Goal: Information Seeking & Learning: Find specific page/section

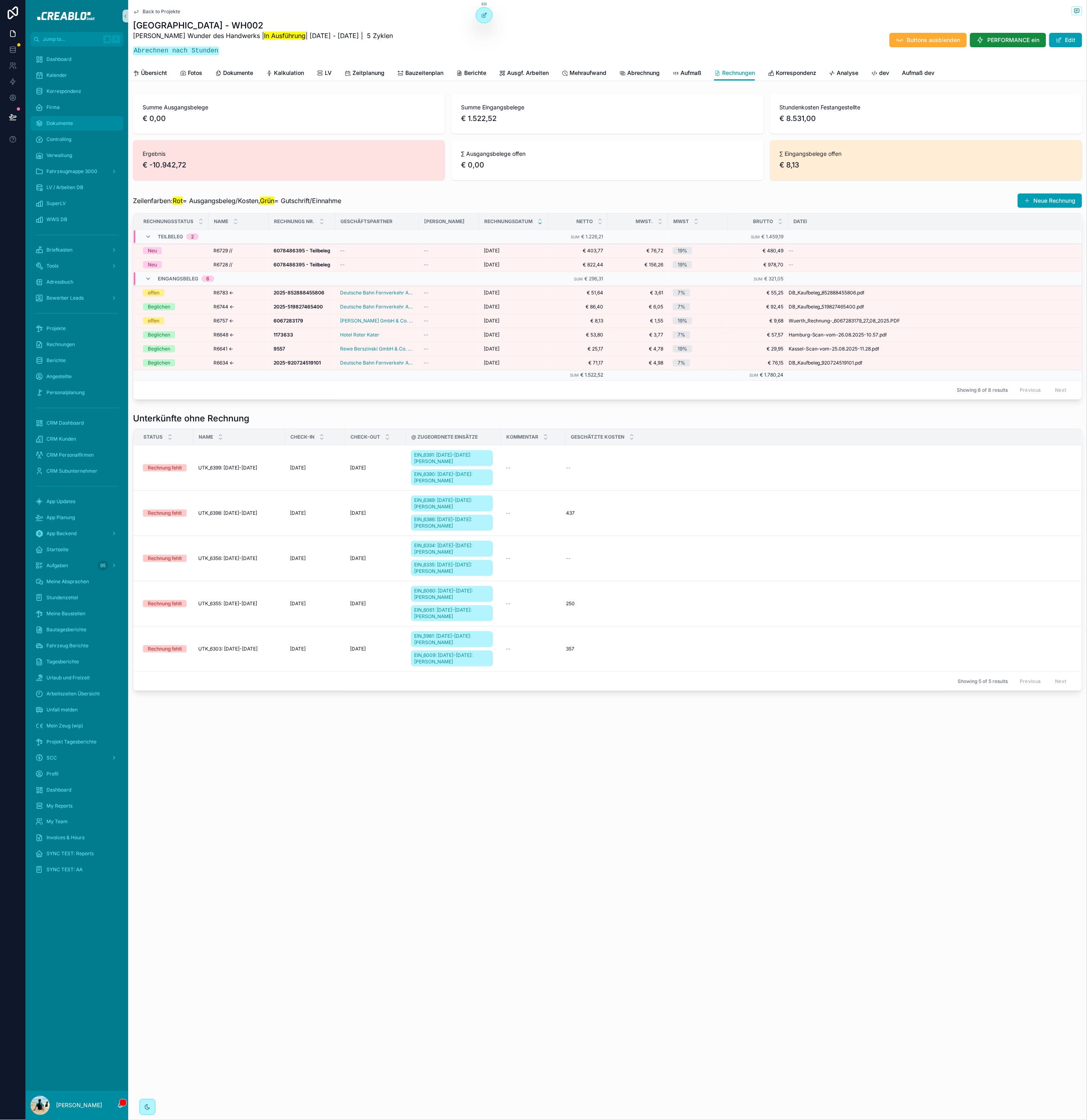
click at [79, 124] on div "Dokumente" at bounding box center [76, 124] width 83 height 13
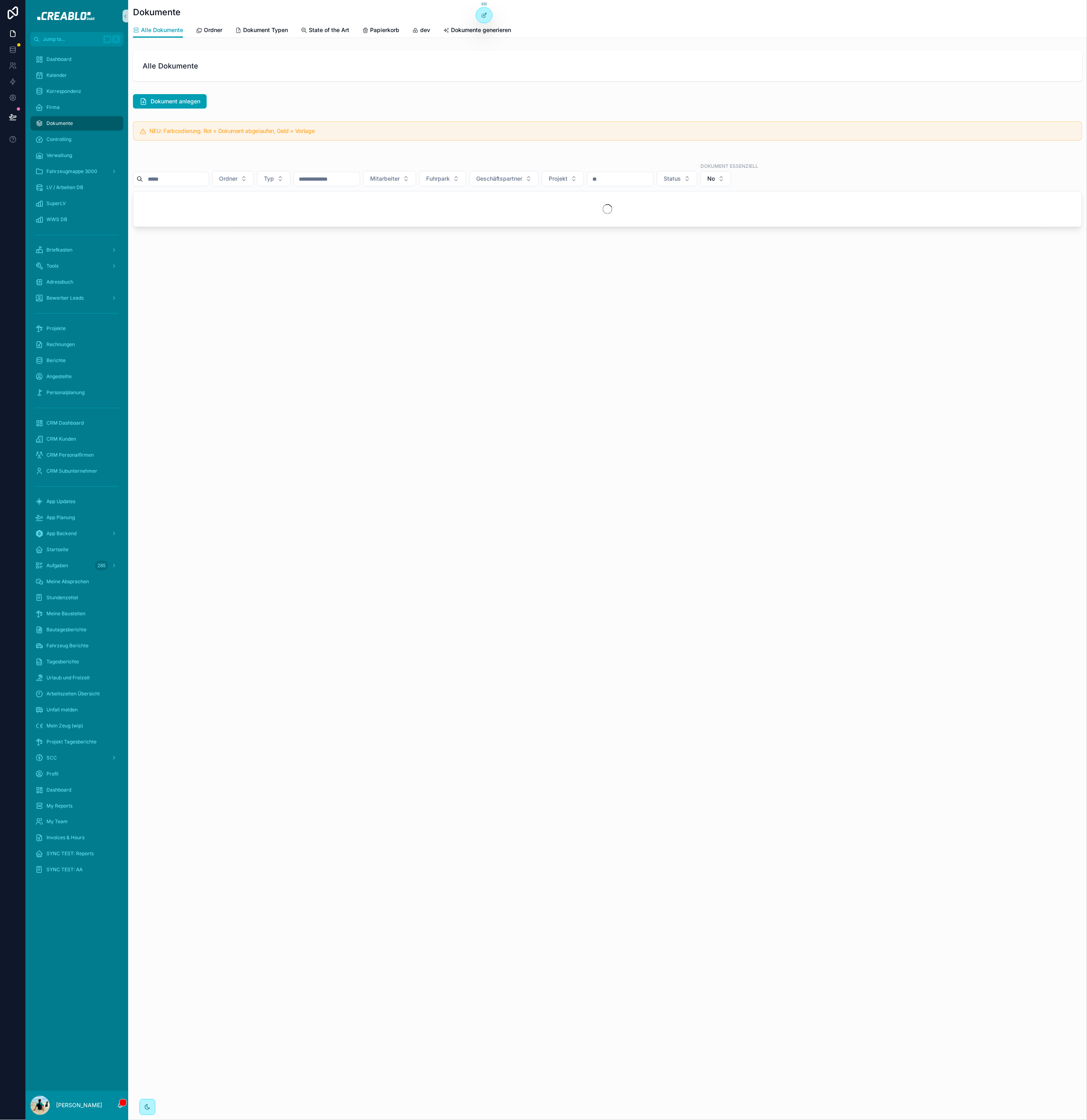
click at [177, 178] on input "scrollable content" at bounding box center [176, 178] width 66 height 11
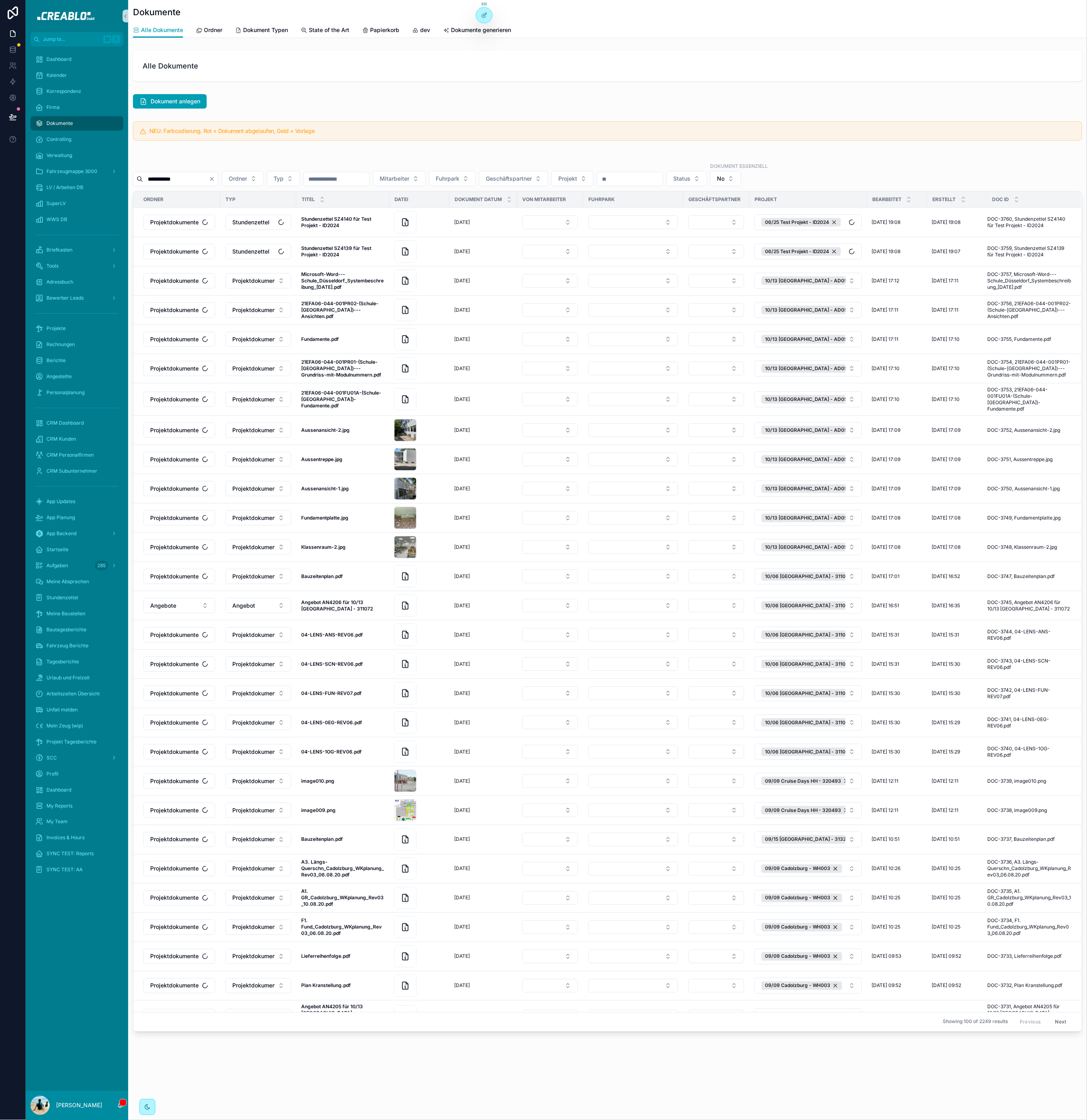
type input "**********"
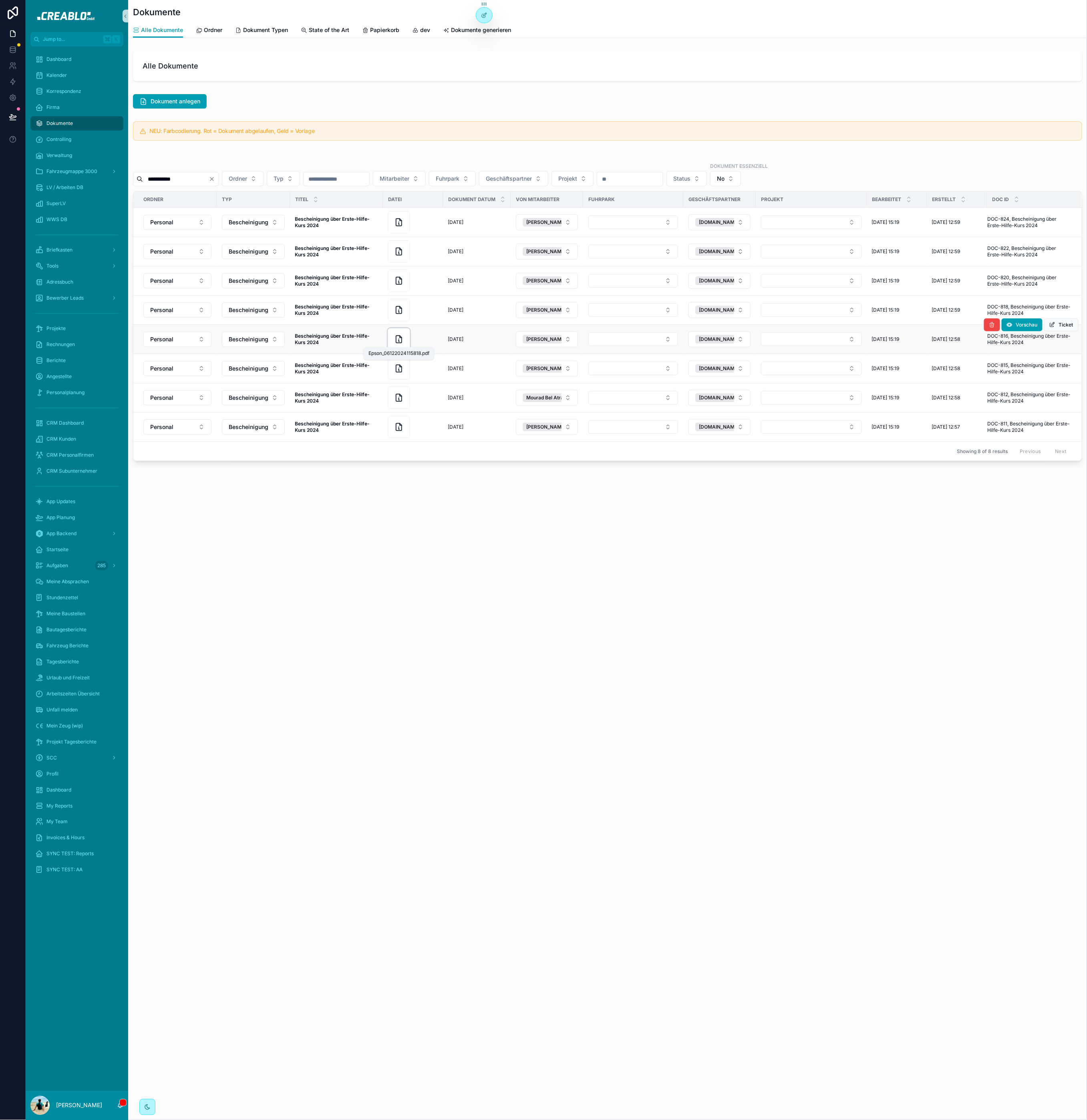
click at [402, 342] on icon "scrollable content" at bounding box center [399, 339] width 6 height 7
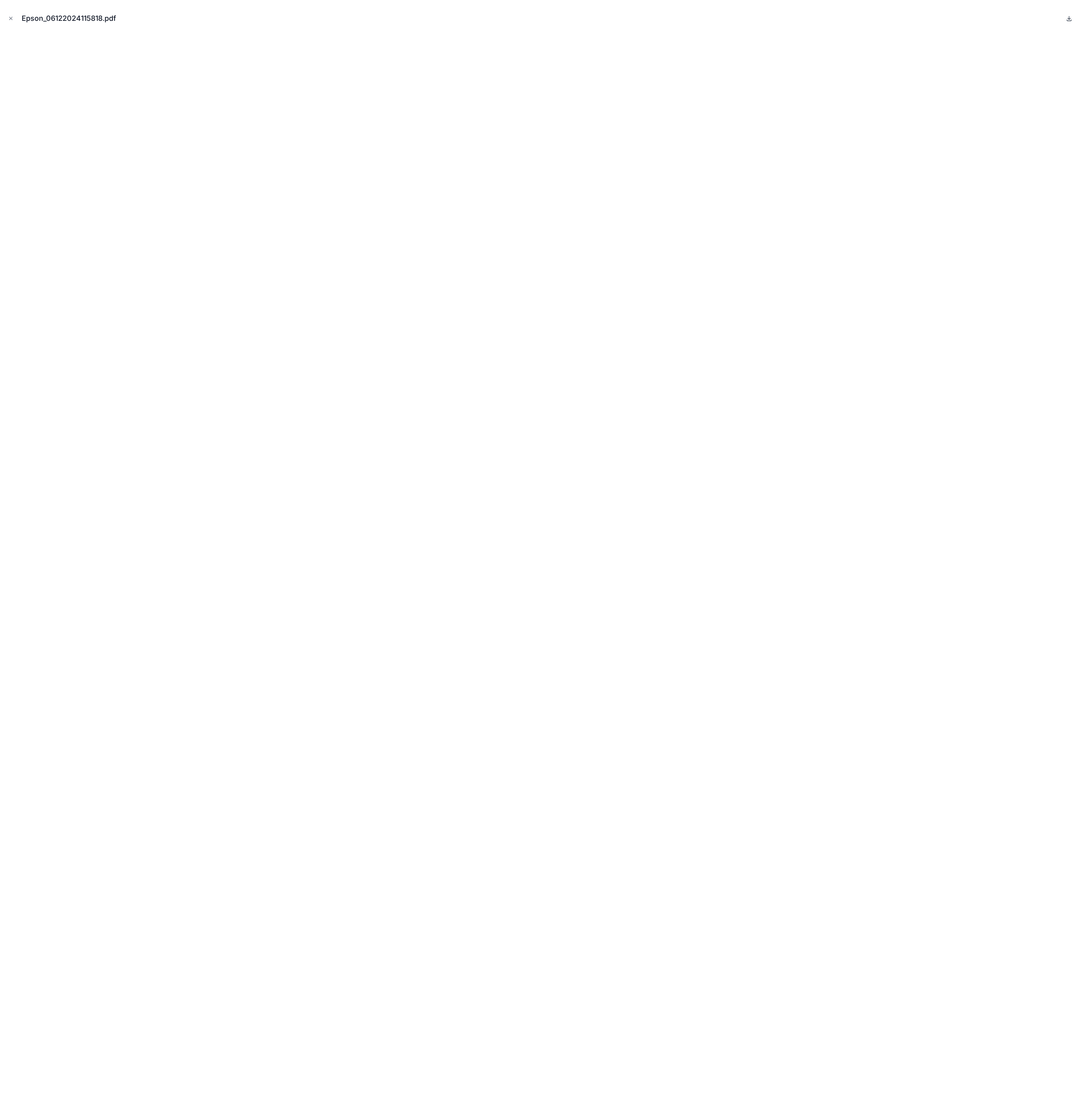
click at [1071, 17] on icon at bounding box center [1070, 18] width 6 height 6
click at [8, 17] on icon "Close modal" at bounding box center [11, 19] width 6 height 6
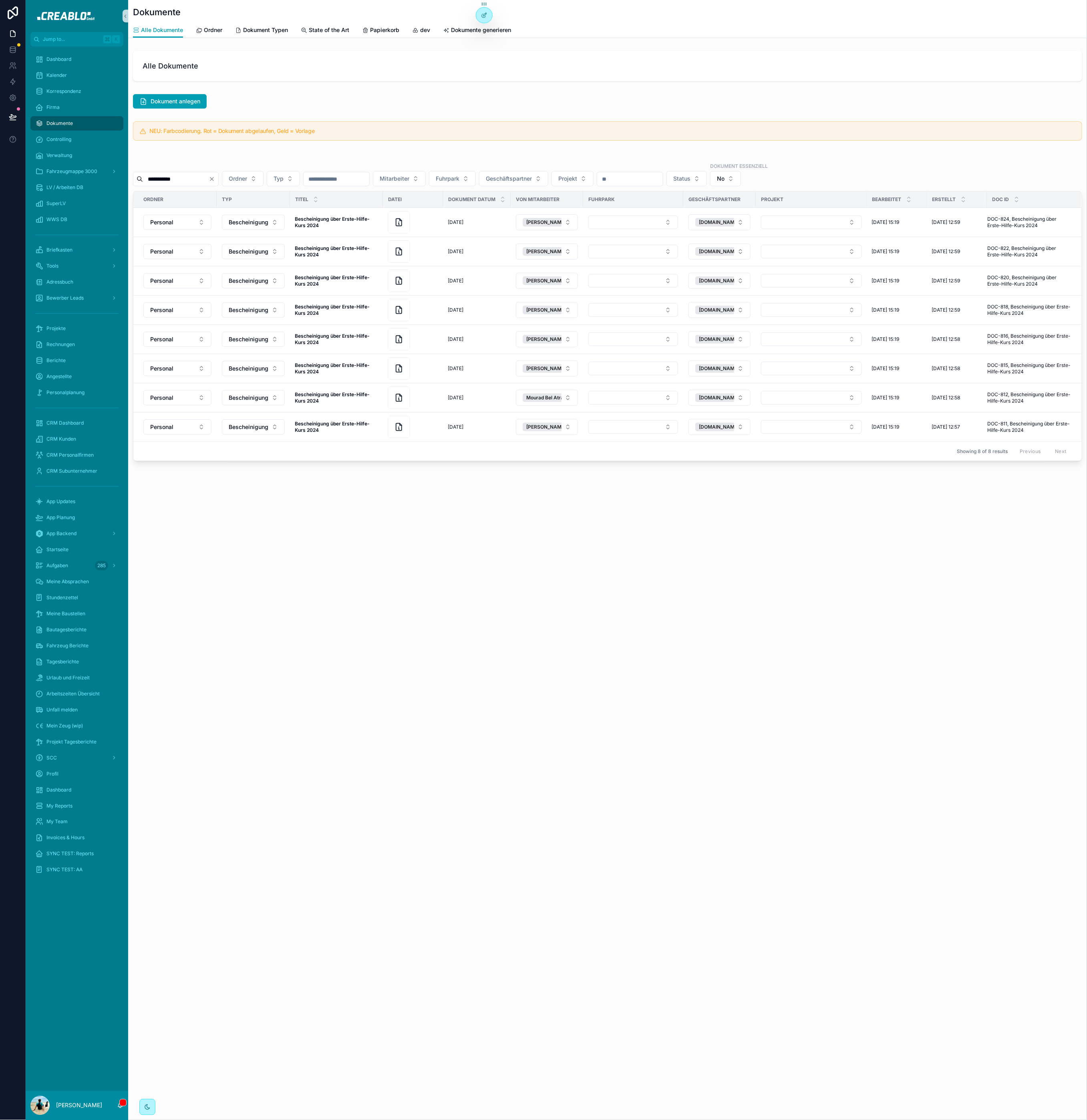
click at [215, 178] on icon "Clear" at bounding box center [212, 179] width 6 height 6
click at [202, 178] on input "scrollable content" at bounding box center [176, 178] width 66 height 11
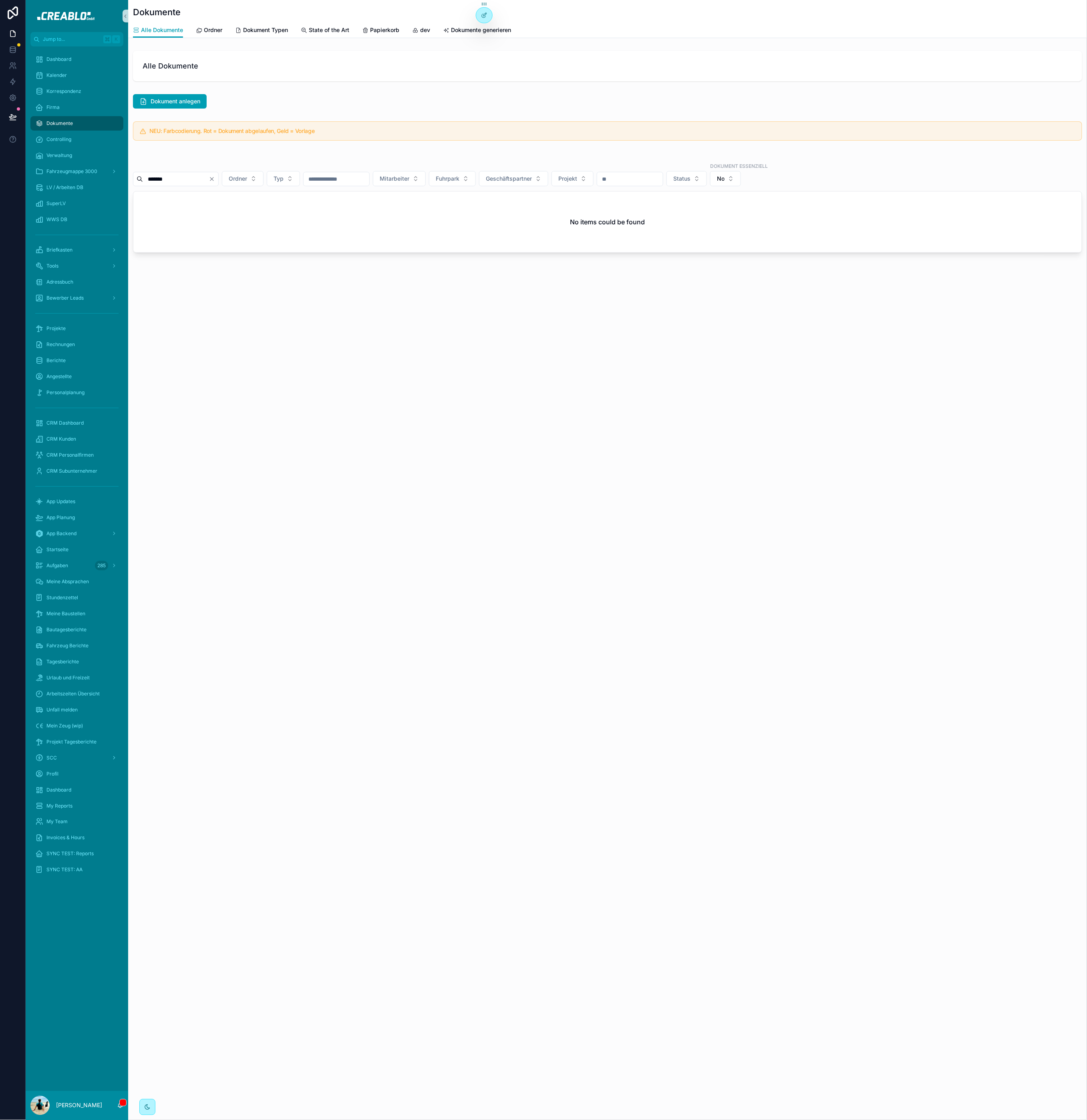
type input "*******"
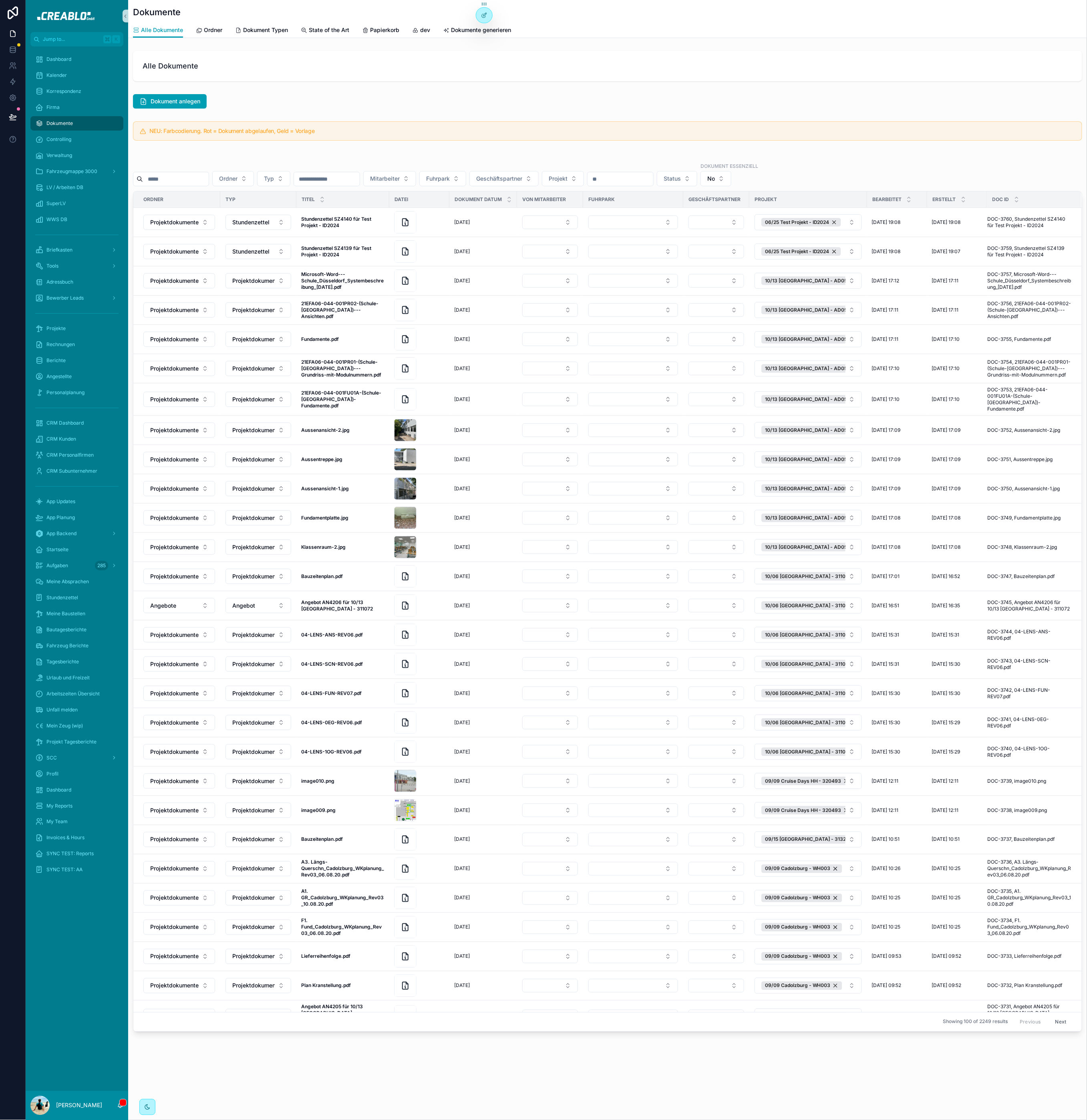
click at [200, 178] on input "scrollable content" at bounding box center [176, 178] width 66 height 11
click at [400, 175] on span "Mitarbeiter" at bounding box center [385, 178] width 30 height 8
type input "*****"
click at [401, 212] on span "[PERSON_NAME]" at bounding box center [389, 212] width 46 height 8
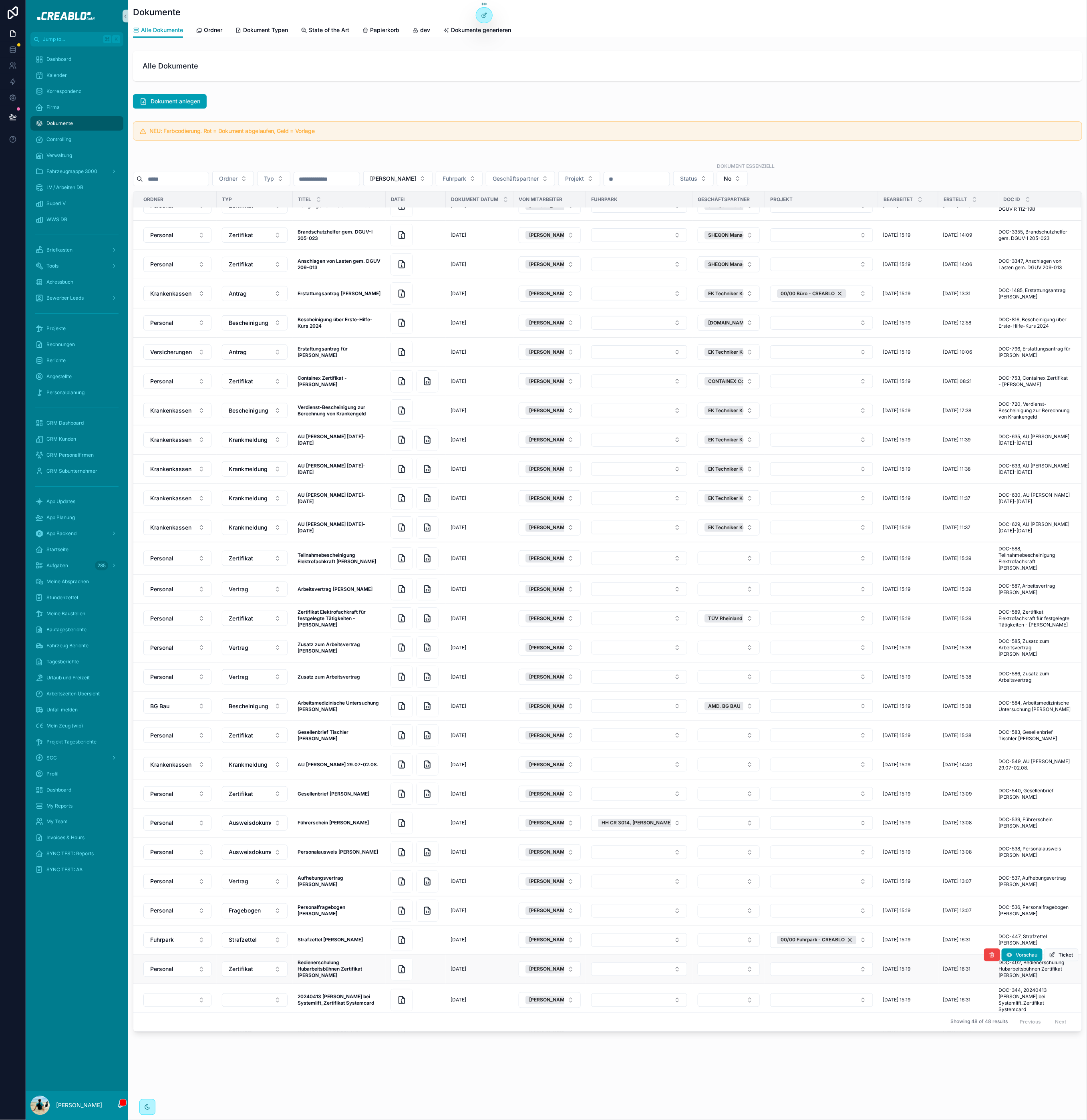
scroll to position [18, 0]
click at [396, 956] on div "scrollable content" at bounding box center [402, 967] width 22 height 22
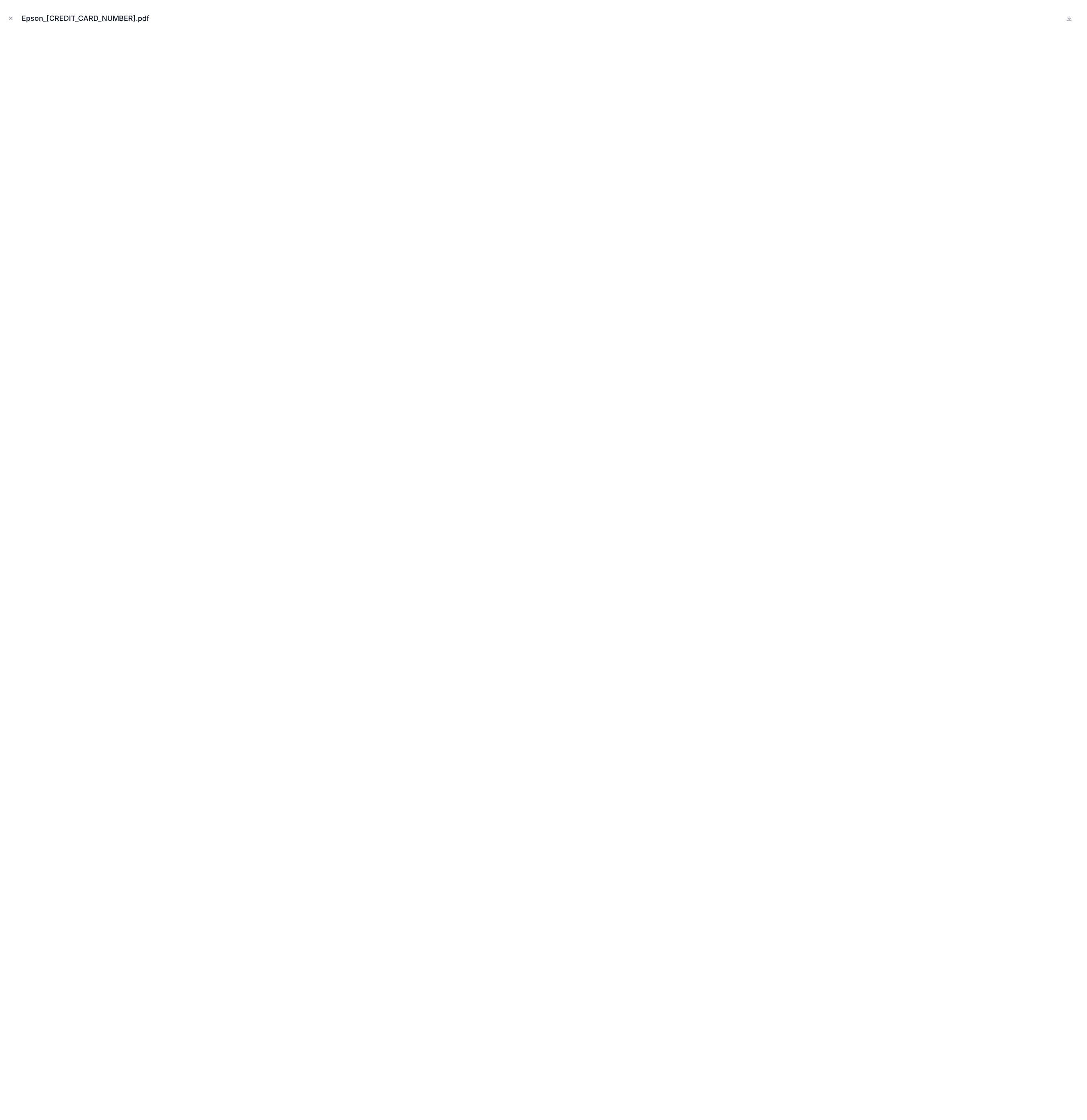
scroll to position [77, 0]
click at [12, 17] on icon "Close modal" at bounding box center [10, 19] width 3 height 3
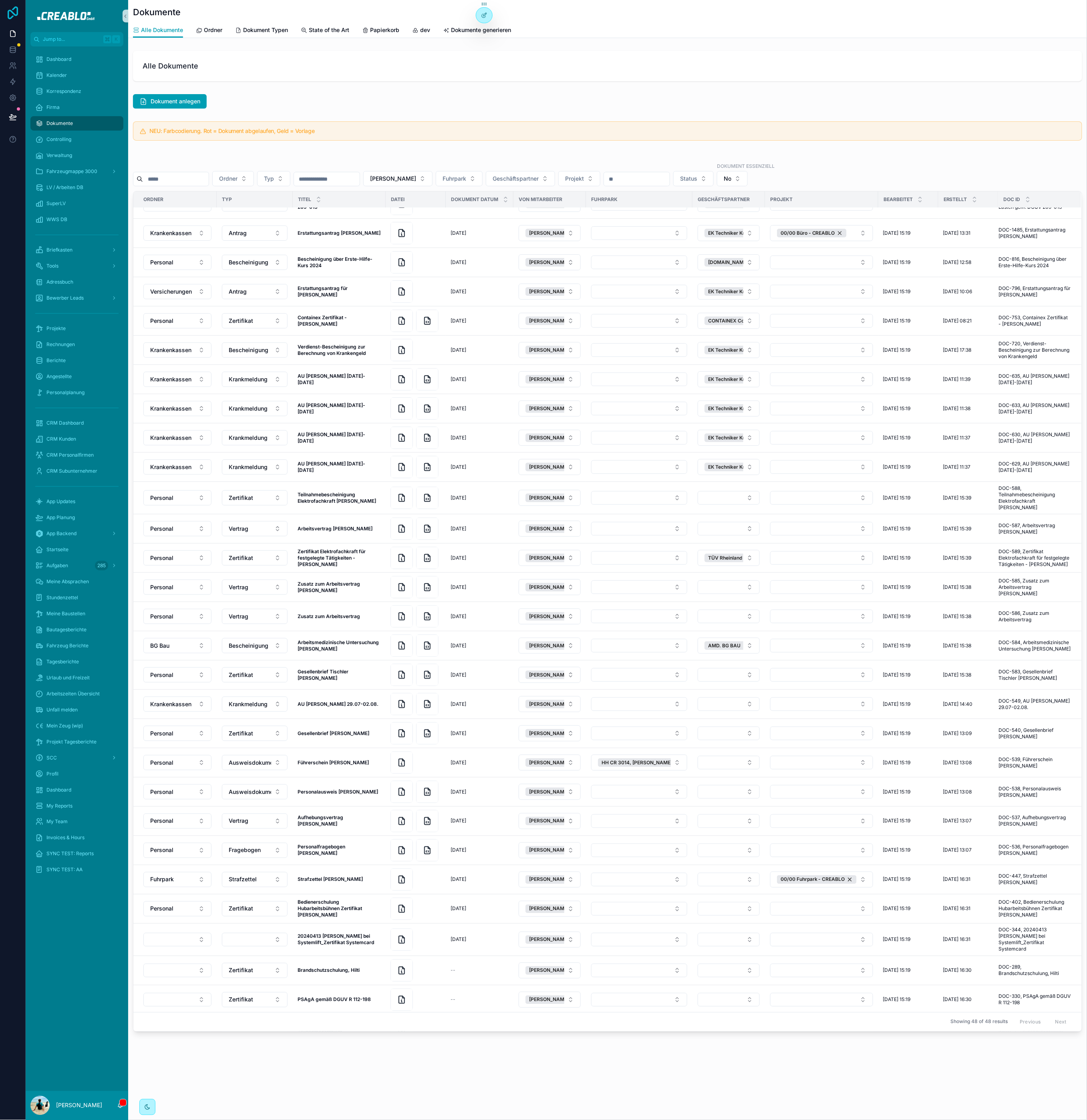
click at [10, 17] on icon at bounding box center [13, 13] width 10 height 13
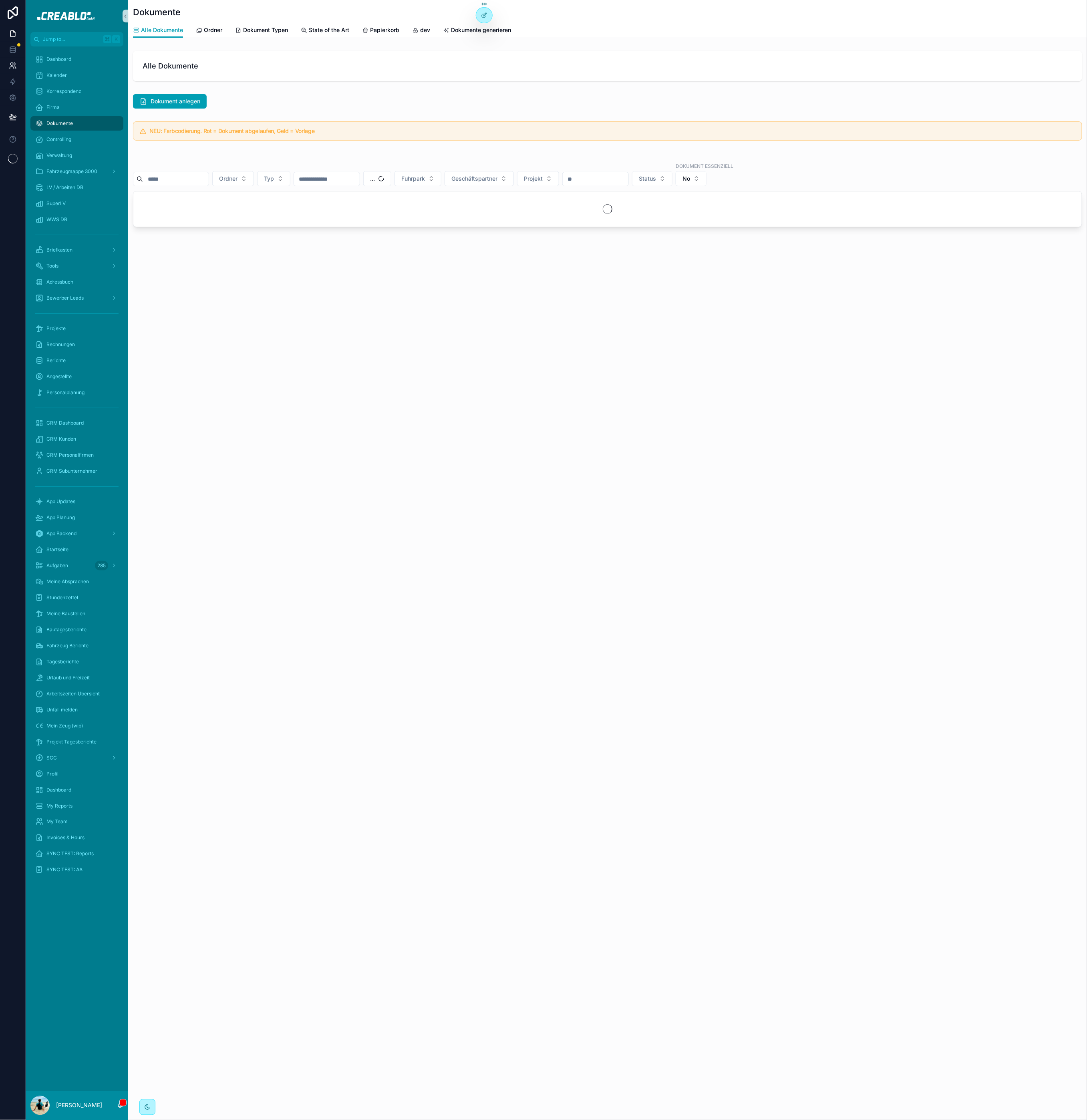
click at [391, 157] on div "scrollable content" at bounding box center [608, 155] width 949 height 4
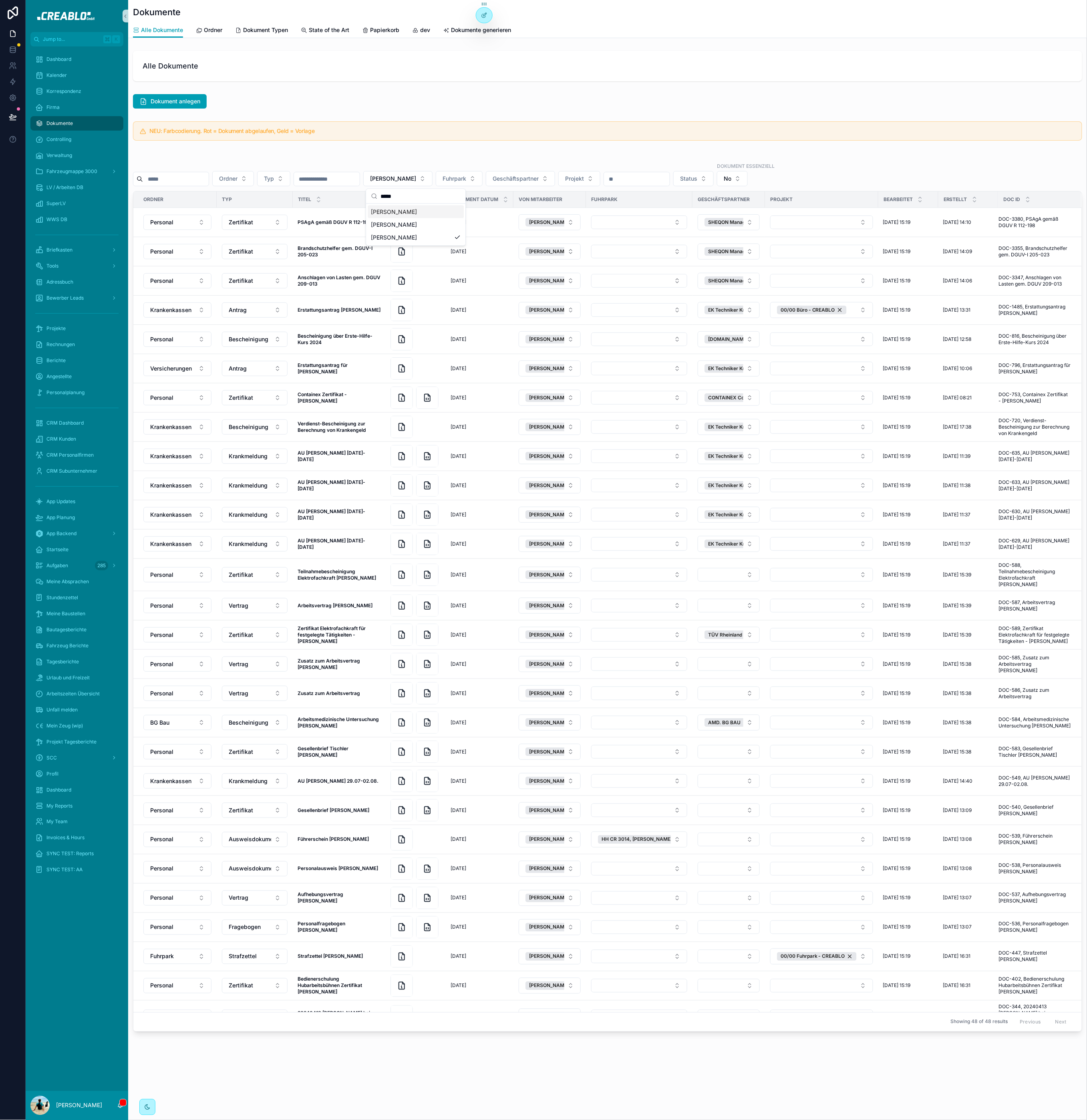
type input "*****"
click at [401, 213] on span "[PERSON_NAME]" at bounding box center [394, 212] width 46 height 8
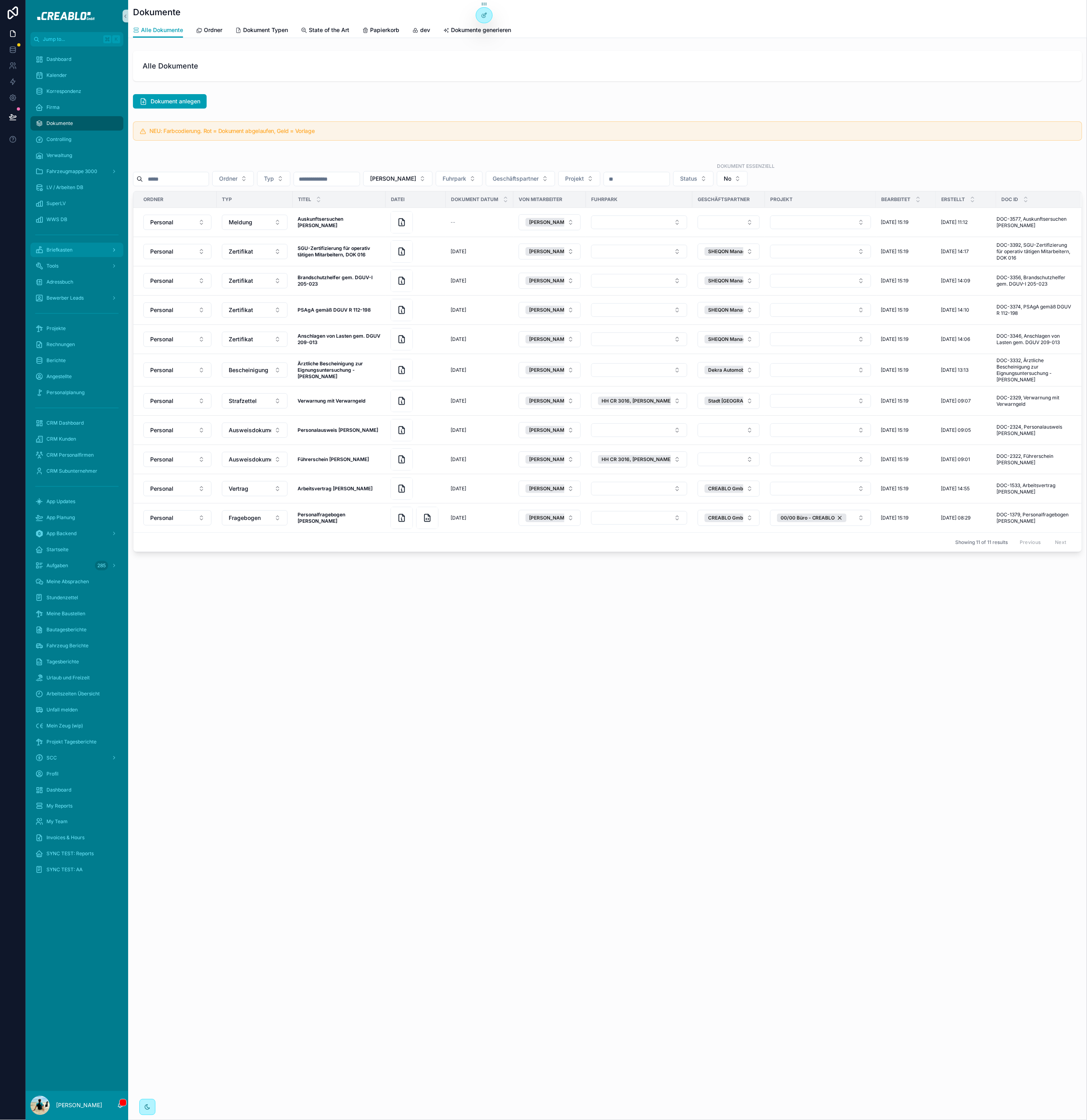
click at [81, 246] on div "Briefkasten" at bounding box center [76, 250] width 83 height 13
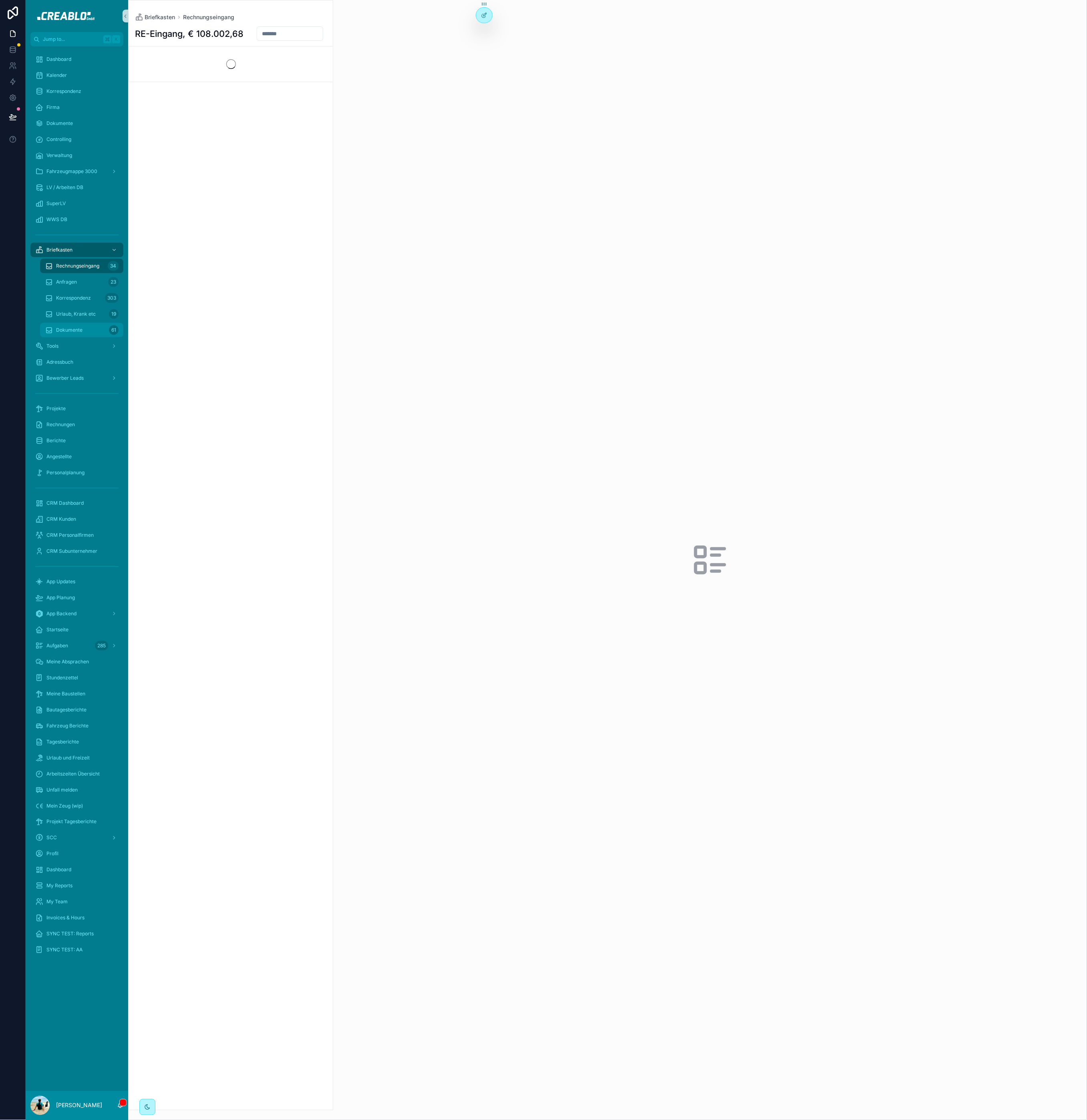
click at [75, 326] on div "Dokumente 61" at bounding box center [82, 330] width 73 height 13
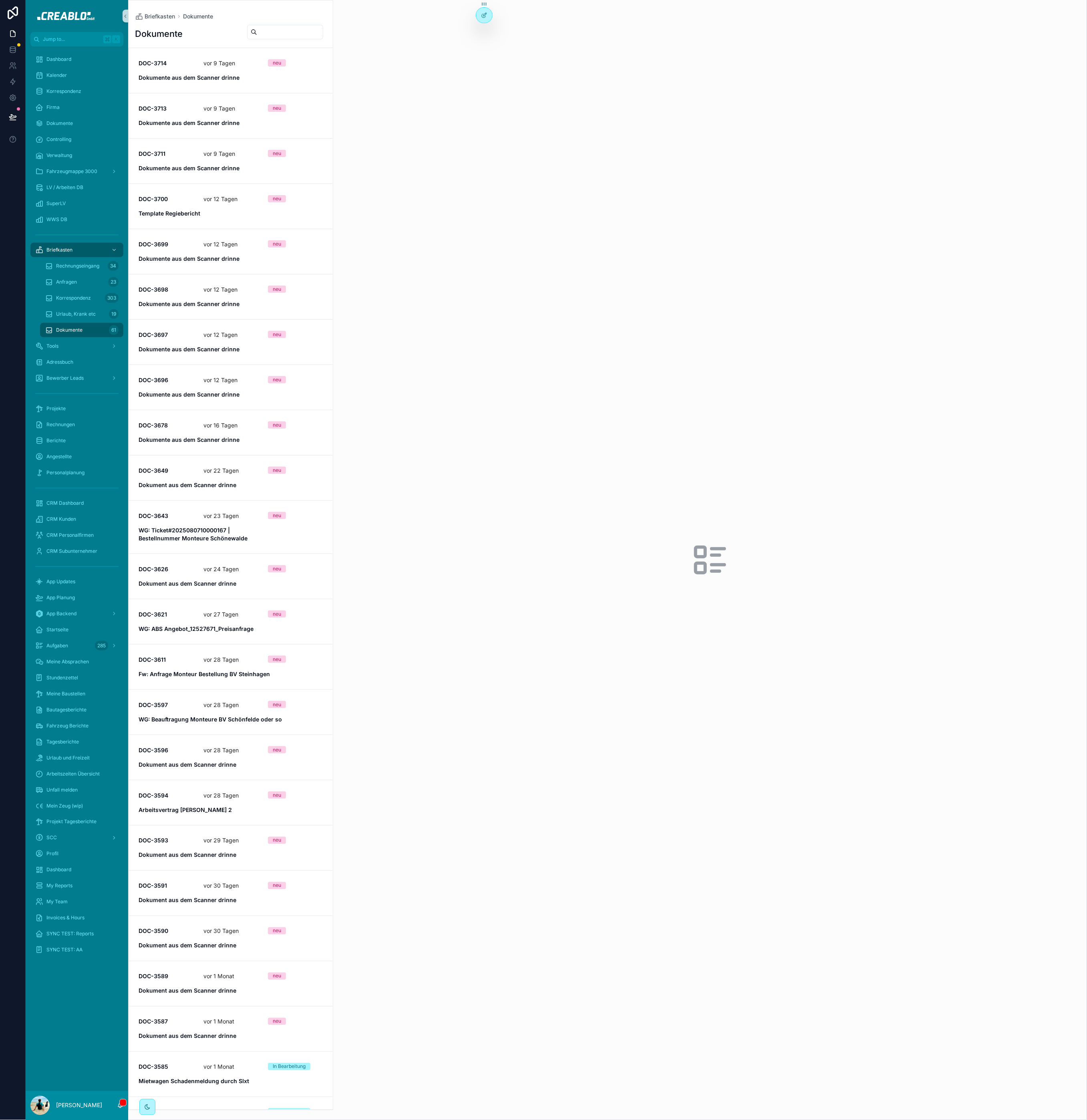
click at [305, 29] on input "scrollable content" at bounding box center [290, 31] width 66 height 11
type input "*****"
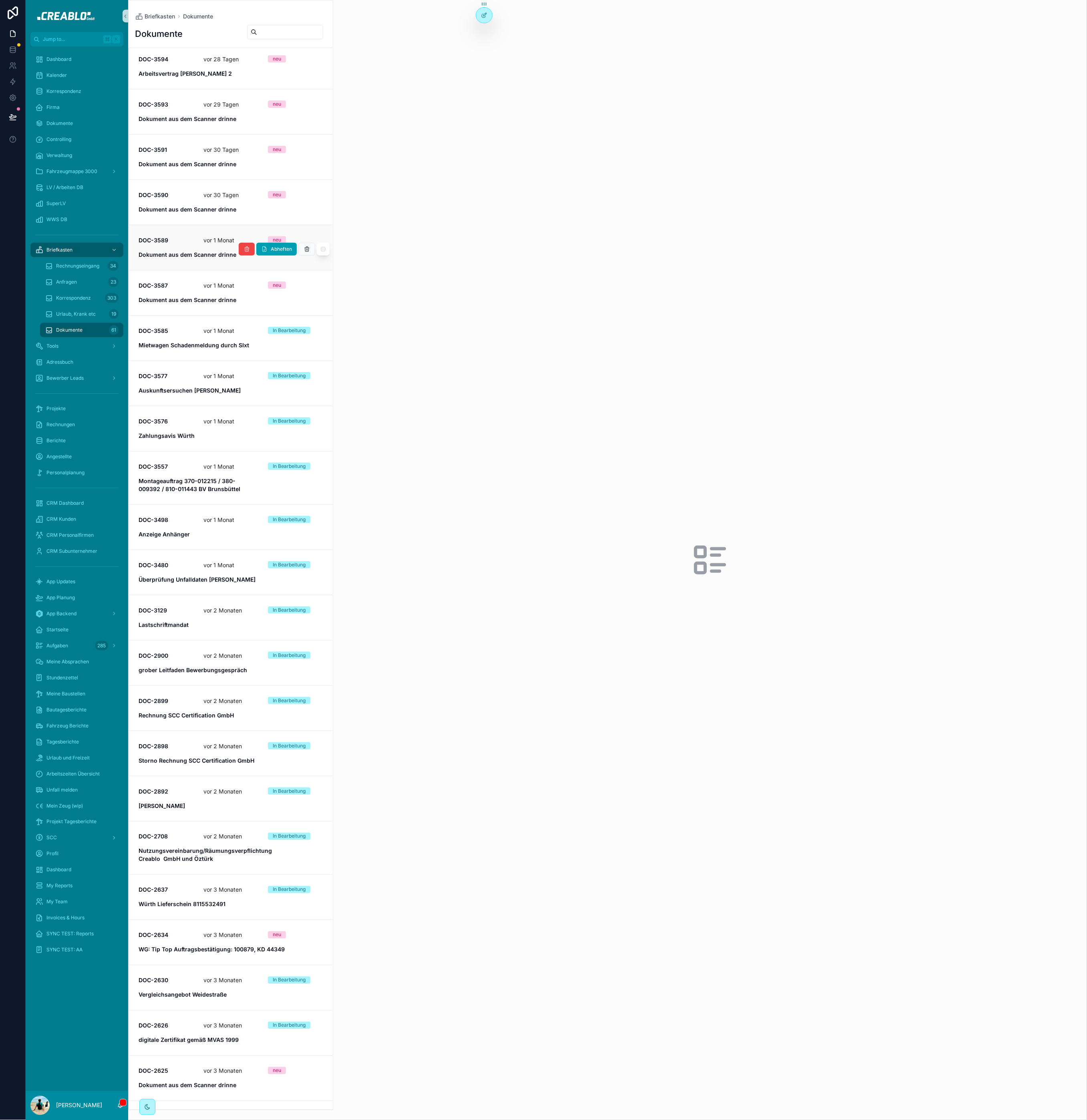
scroll to position [648, 0]
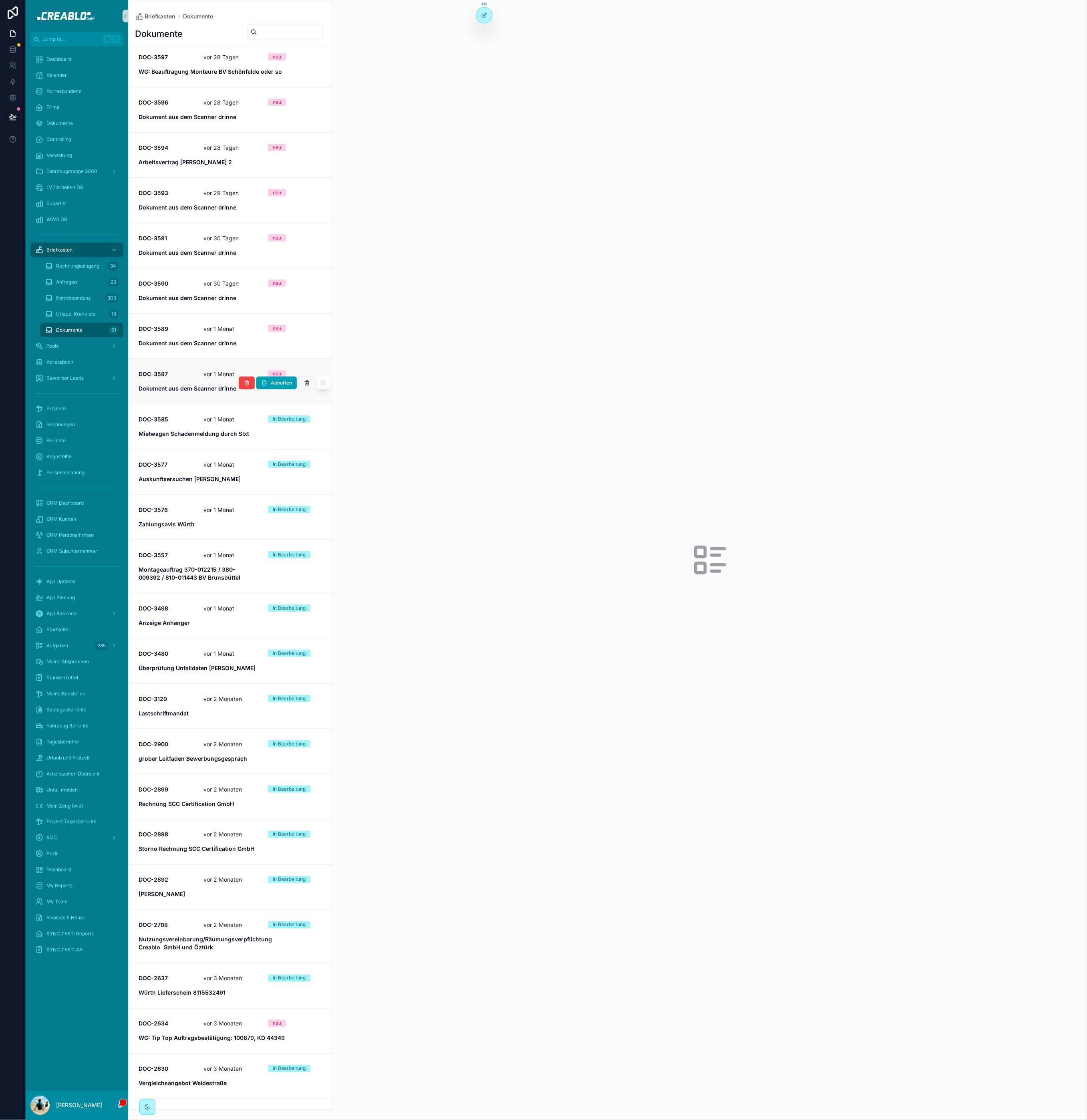
click at [180, 383] on div "DOC-3587 [DATE] neu Dokument aus dem Scanner drinne" at bounding box center [231, 381] width 185 height 22
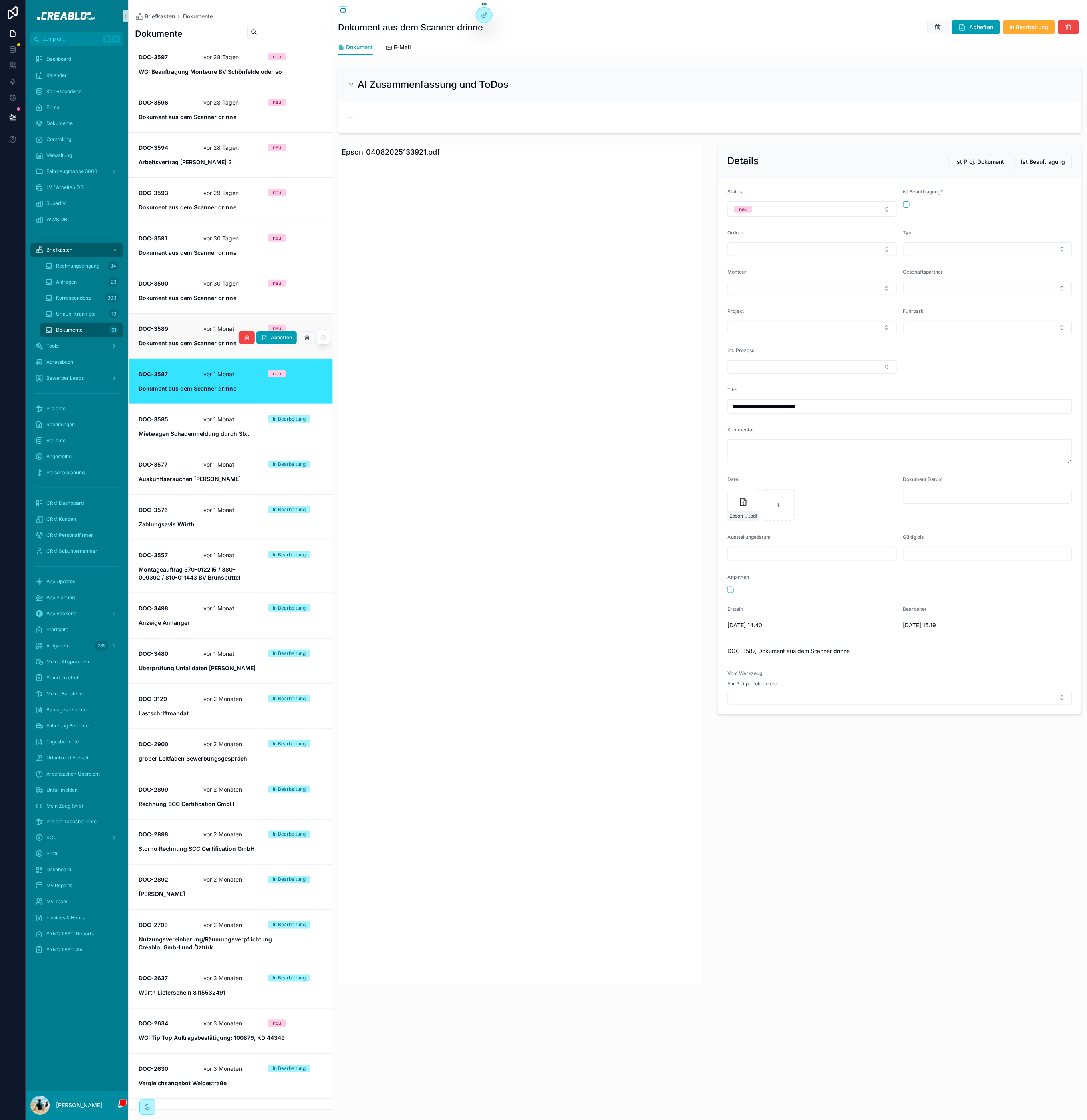
click at [171, 333] on span "DOC-3589" at bounding box center [166, 329] width 55 height 8
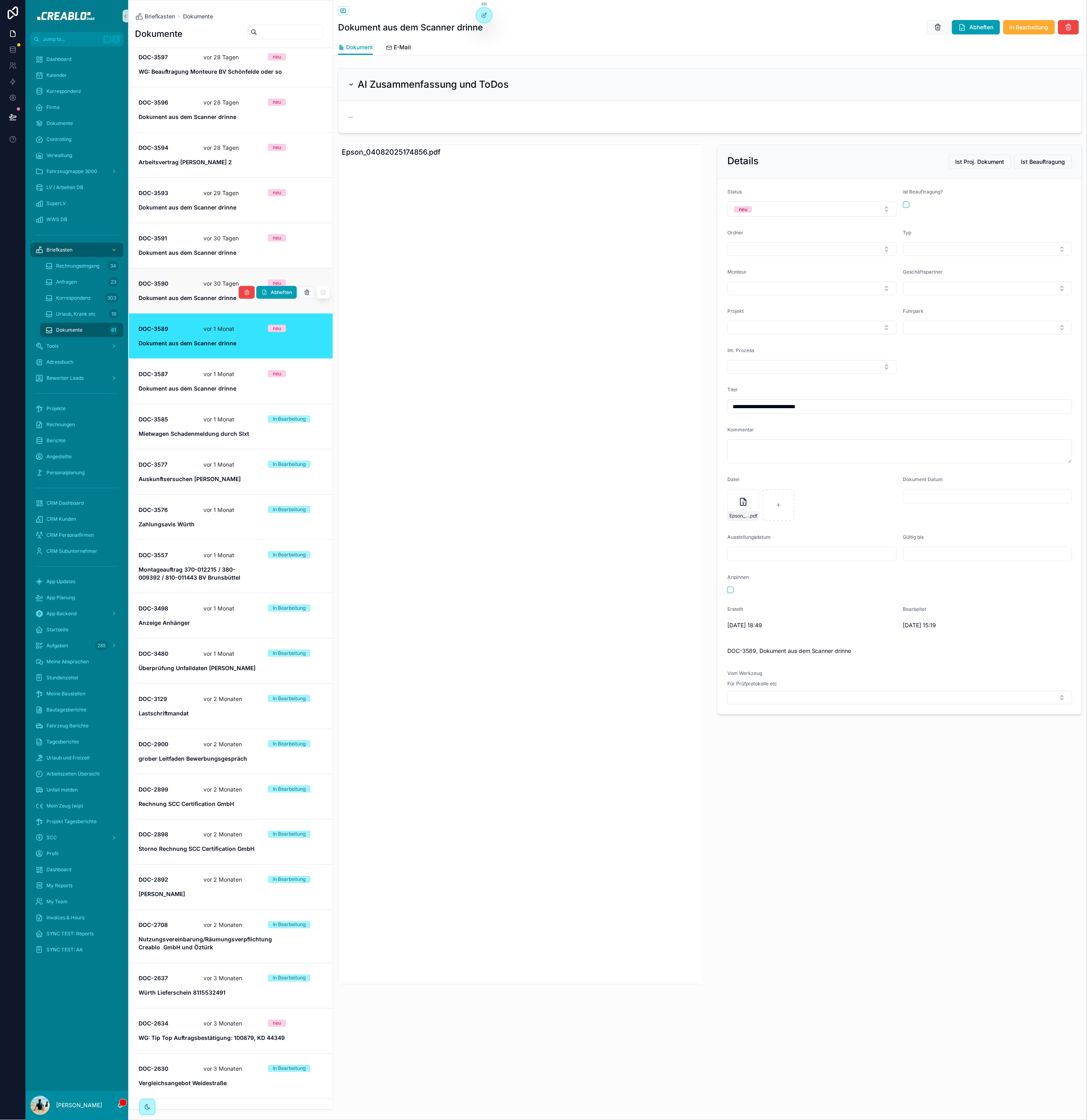
click at [184, 279] on link "DOC-3590 [DATE] neu Dokument aus dem Scanner drinne Abheften" at bounding box center [231, 291] width 204 height 45
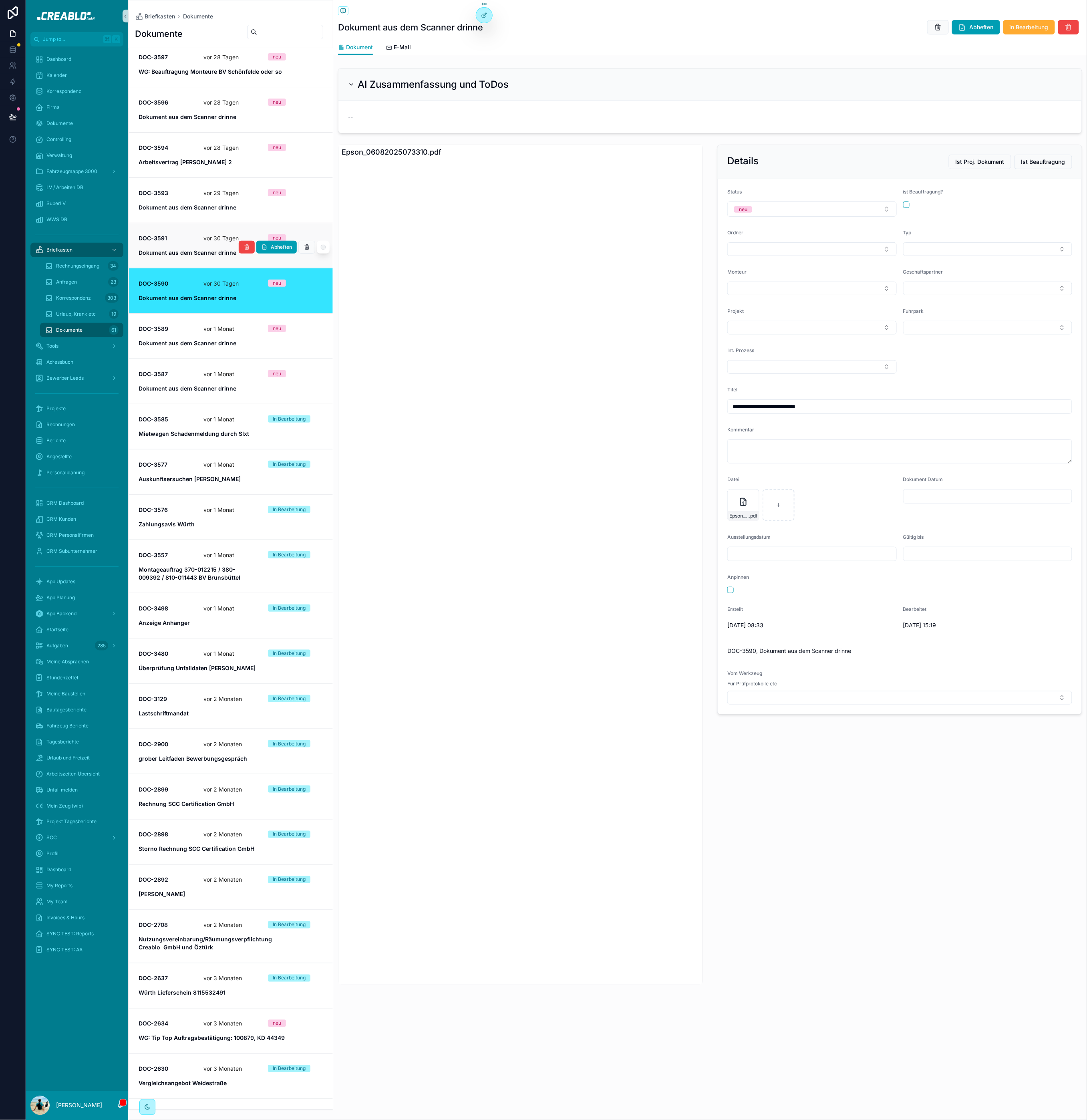
click at [190, 236] on link "DOC-3591 [DATE] neu Dokument aus dem Scanner drinne Abheften" at bounding box center [231, 245] width 204 height 45
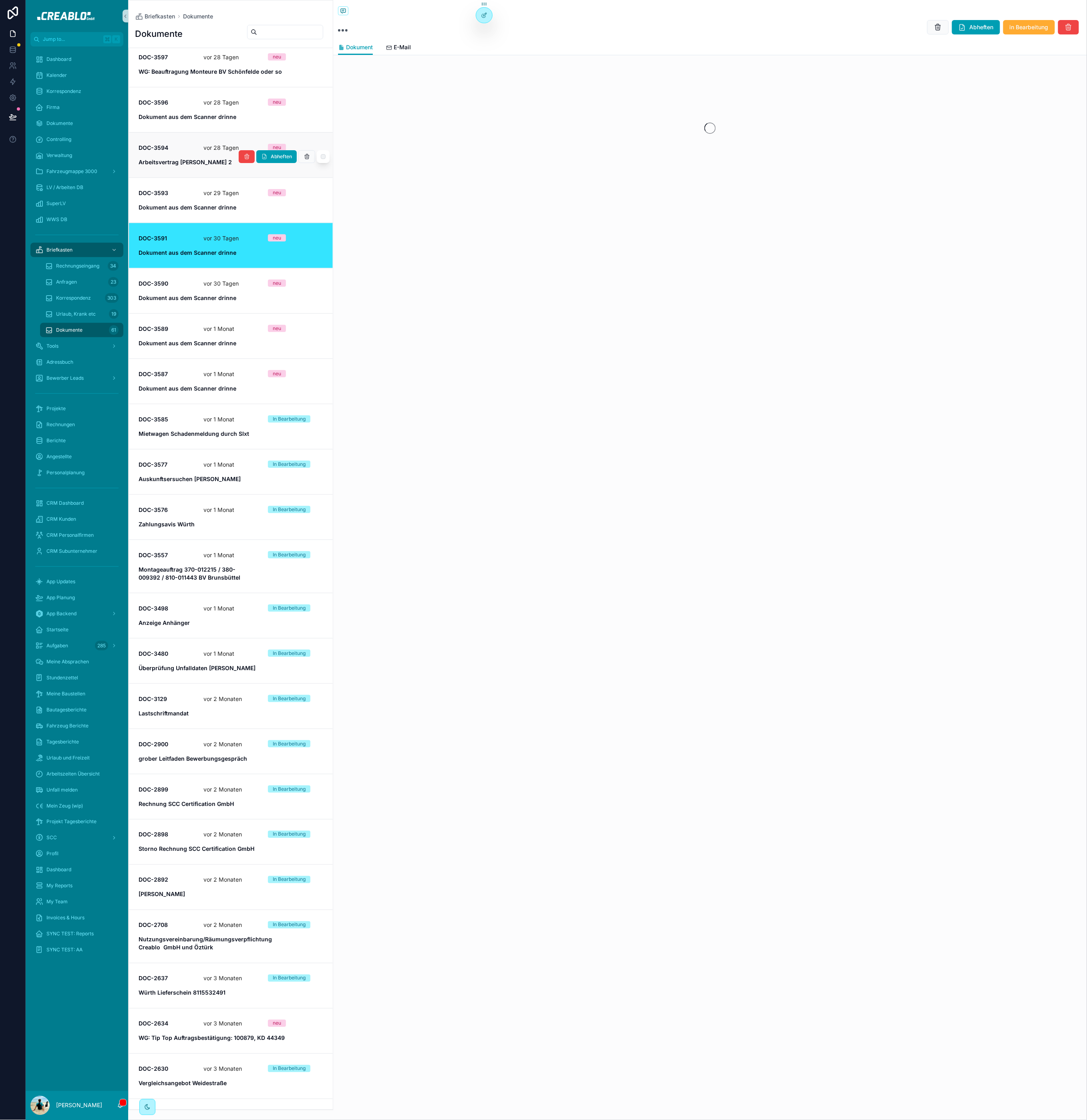
scroll to position [561, 0]
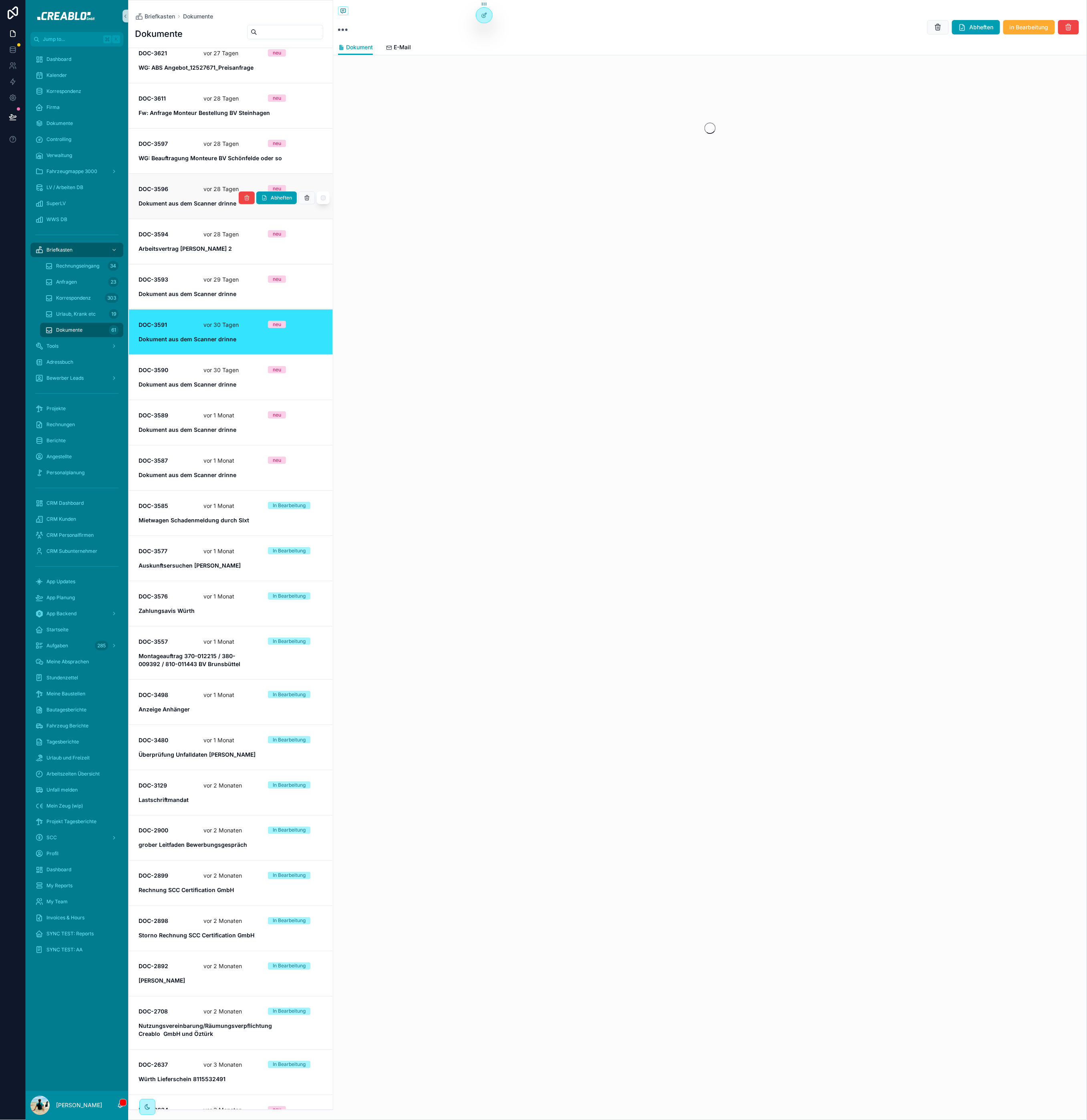
click at [190, 177] on link "DOC-3596 [DATE] neu Dokument aus dem Scanner drinne Abheften" at bounding box center [231, 196] width 204 height 45
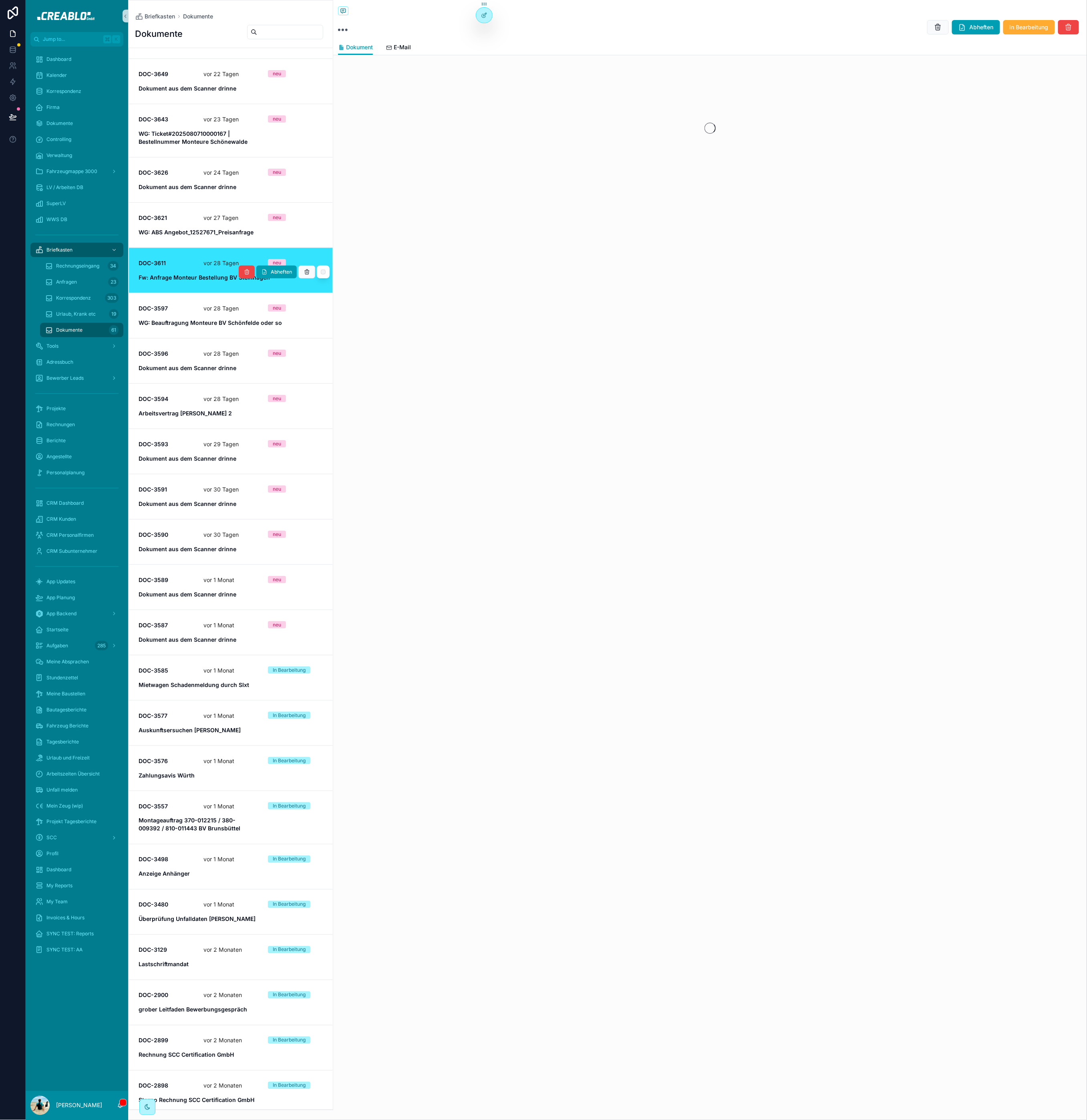
scroll to position [375, 0]
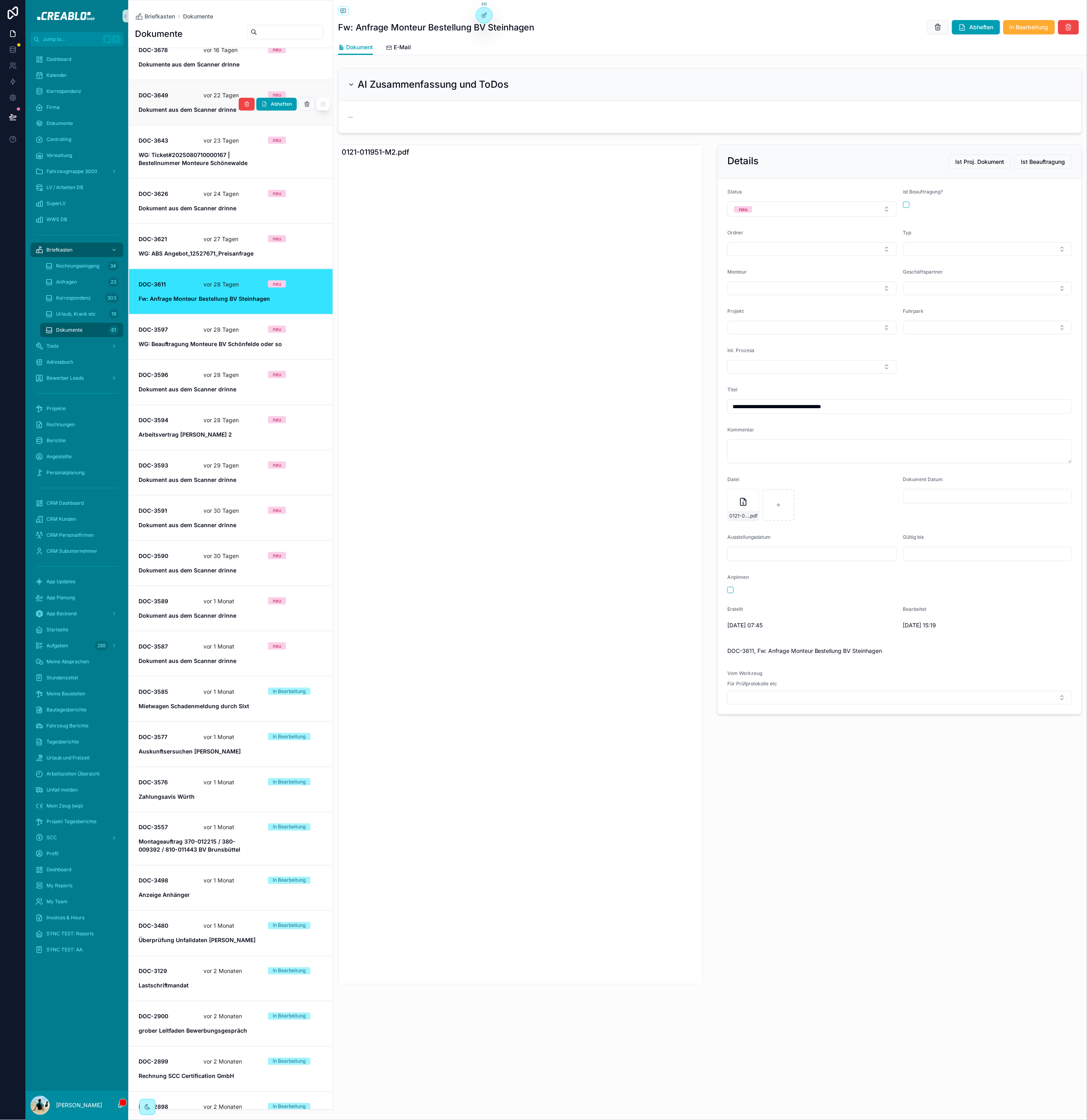
click at [191, 101] on div "DOC-3649 [DATE] neu Dokument aus dem Scanner drinne" at bounding box center [231, 103] width 185 height 22
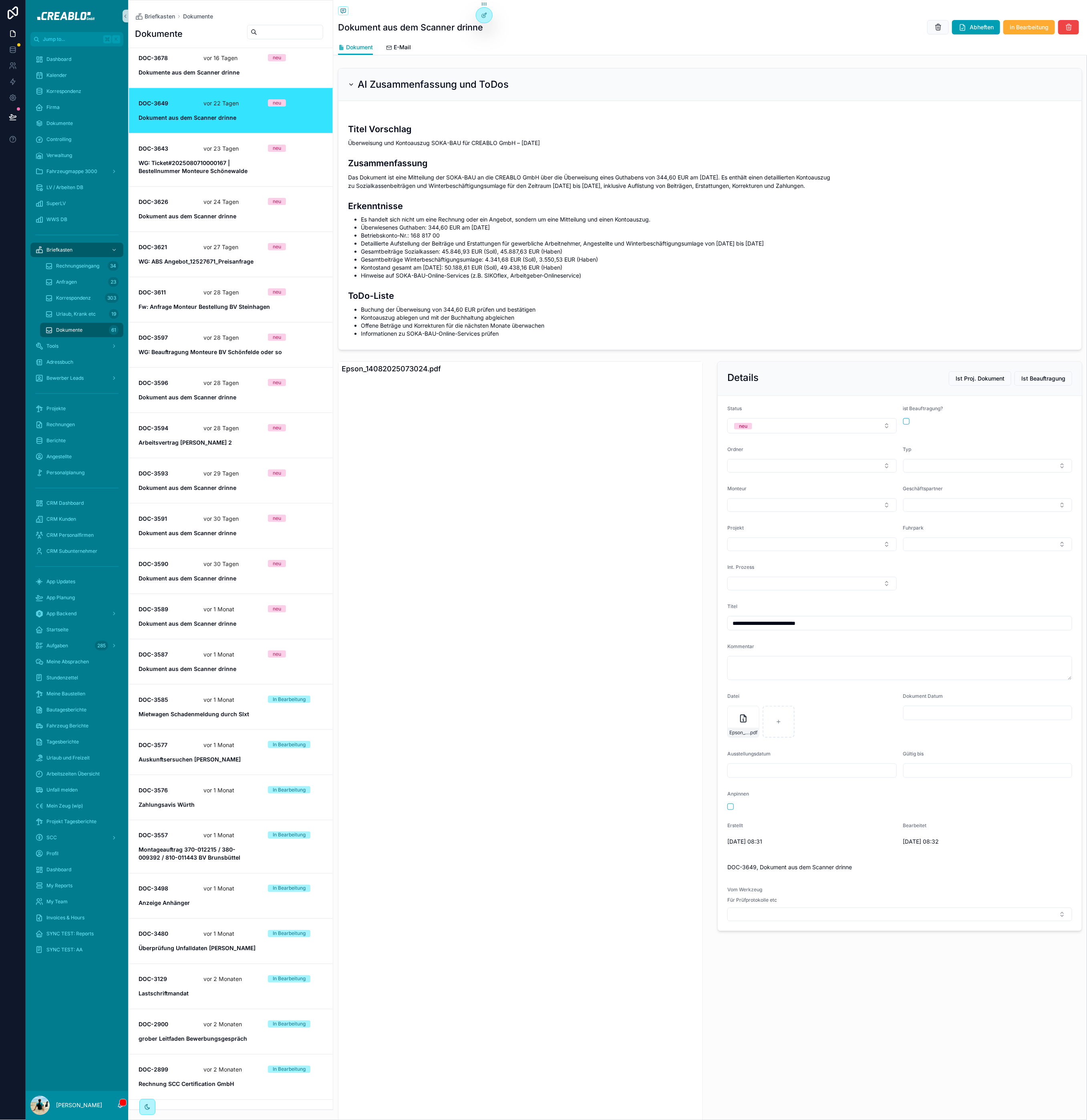
scroll to position [162, 0]
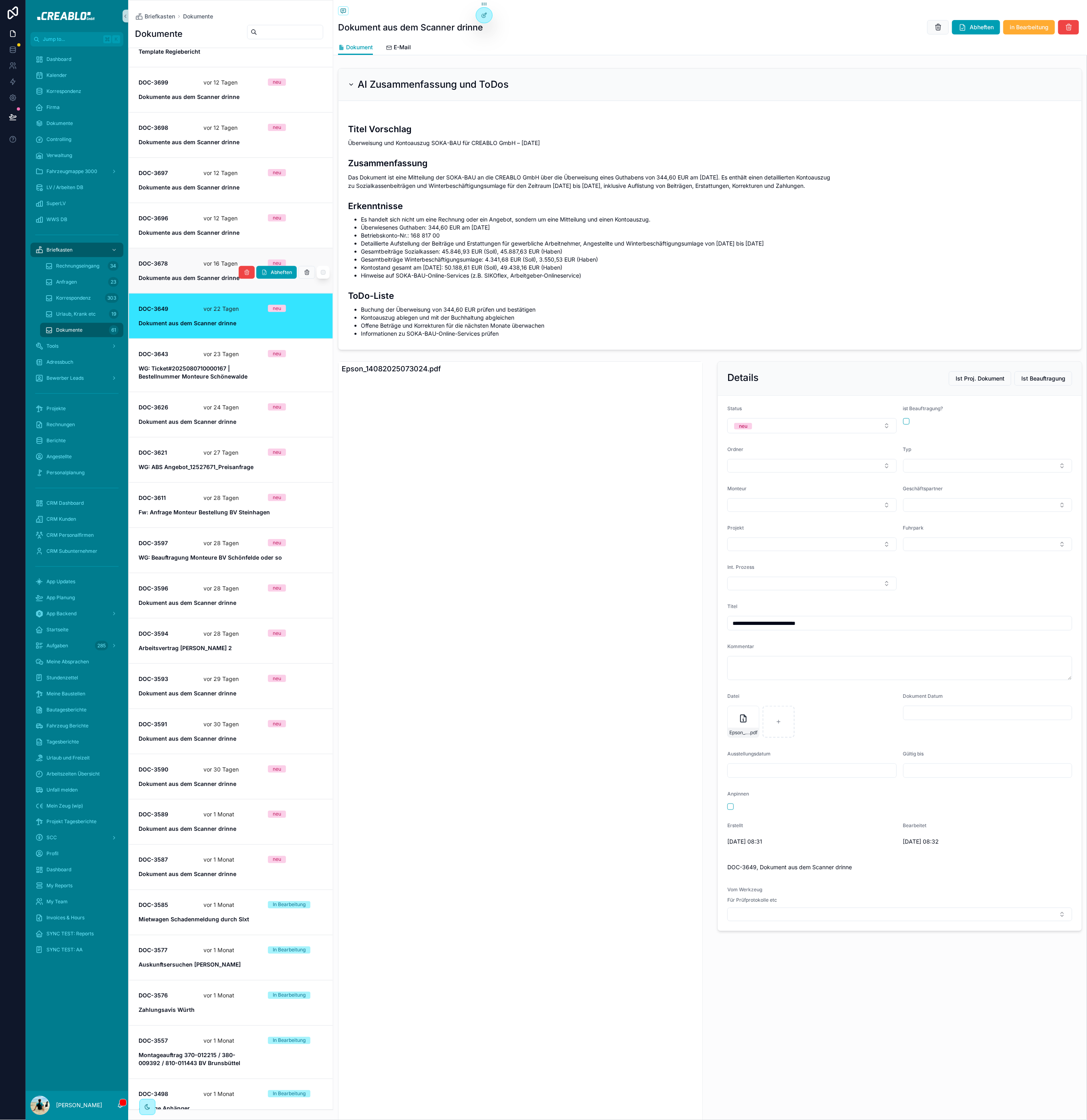
click at [182, 272] on div "DOC-3678 [DATE] neu Dokumente aus dem Scanner drinne" at bounding box center [231, 271] width 185 height 22
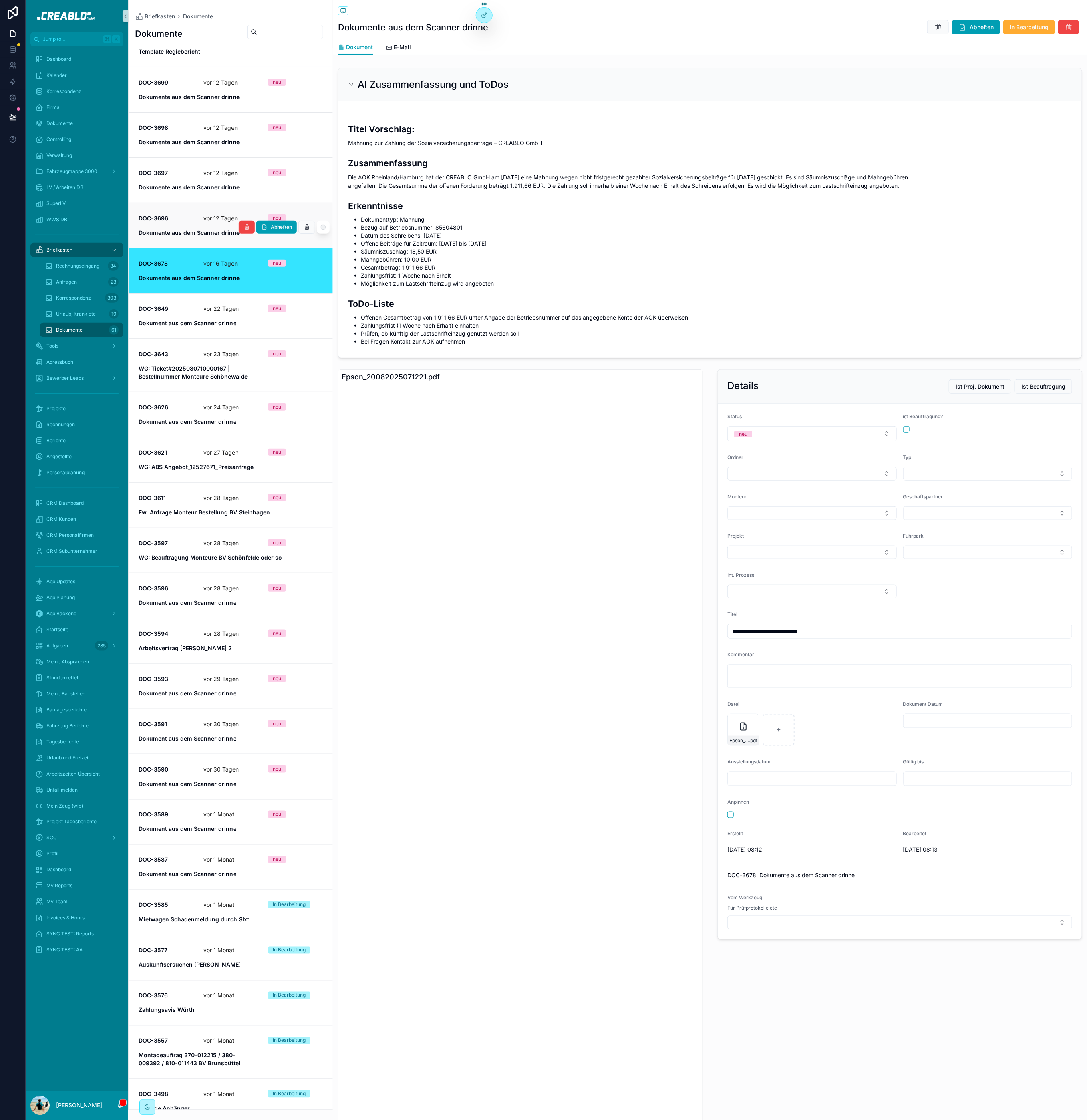
click at [180, 218] on span "DOC-3696" at bounding box center [166, 218] width 55 height 8
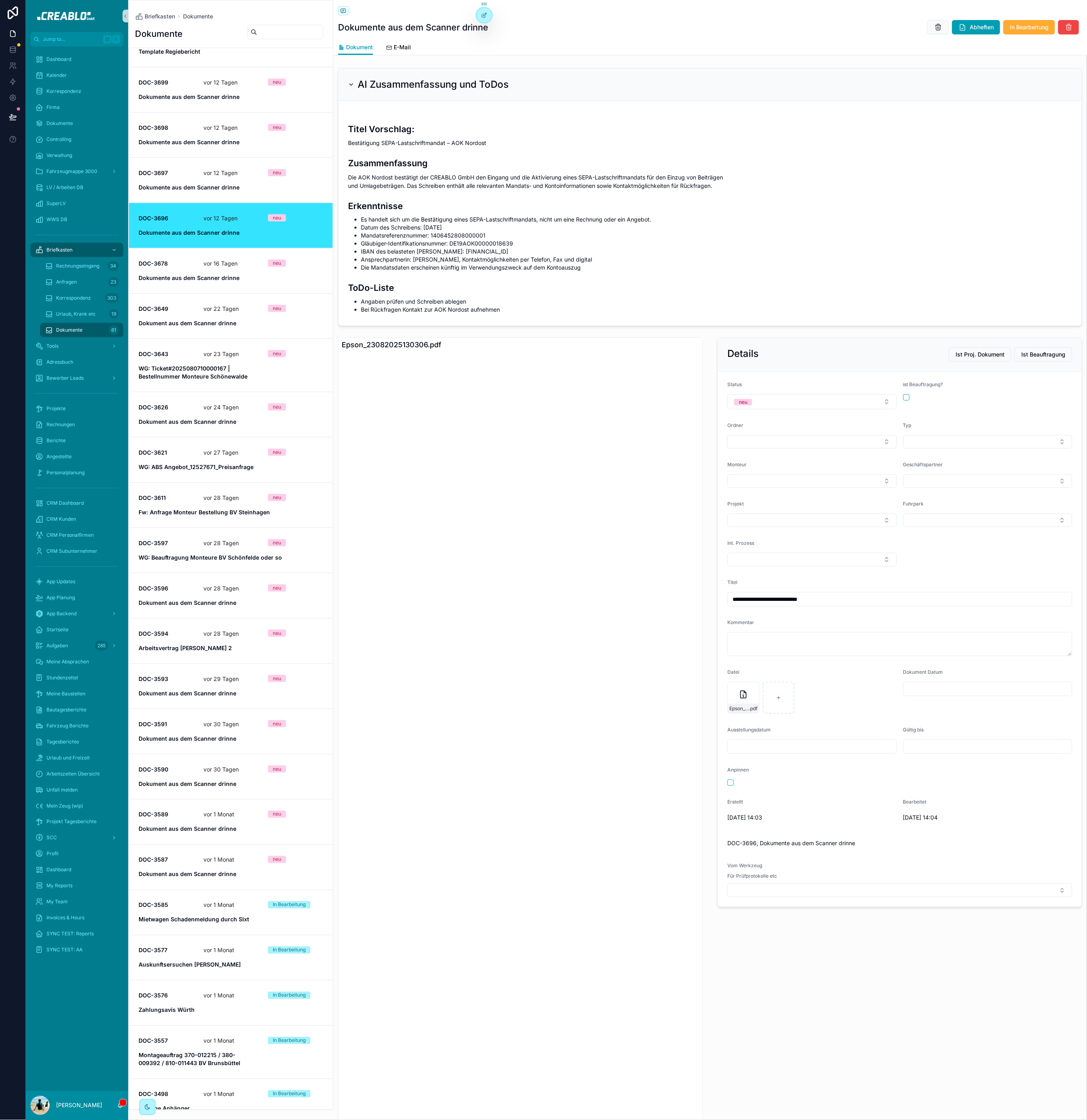
click at [190, 125] on span "DOC-3698" at bounding box center [166, 128] width 55 height 8
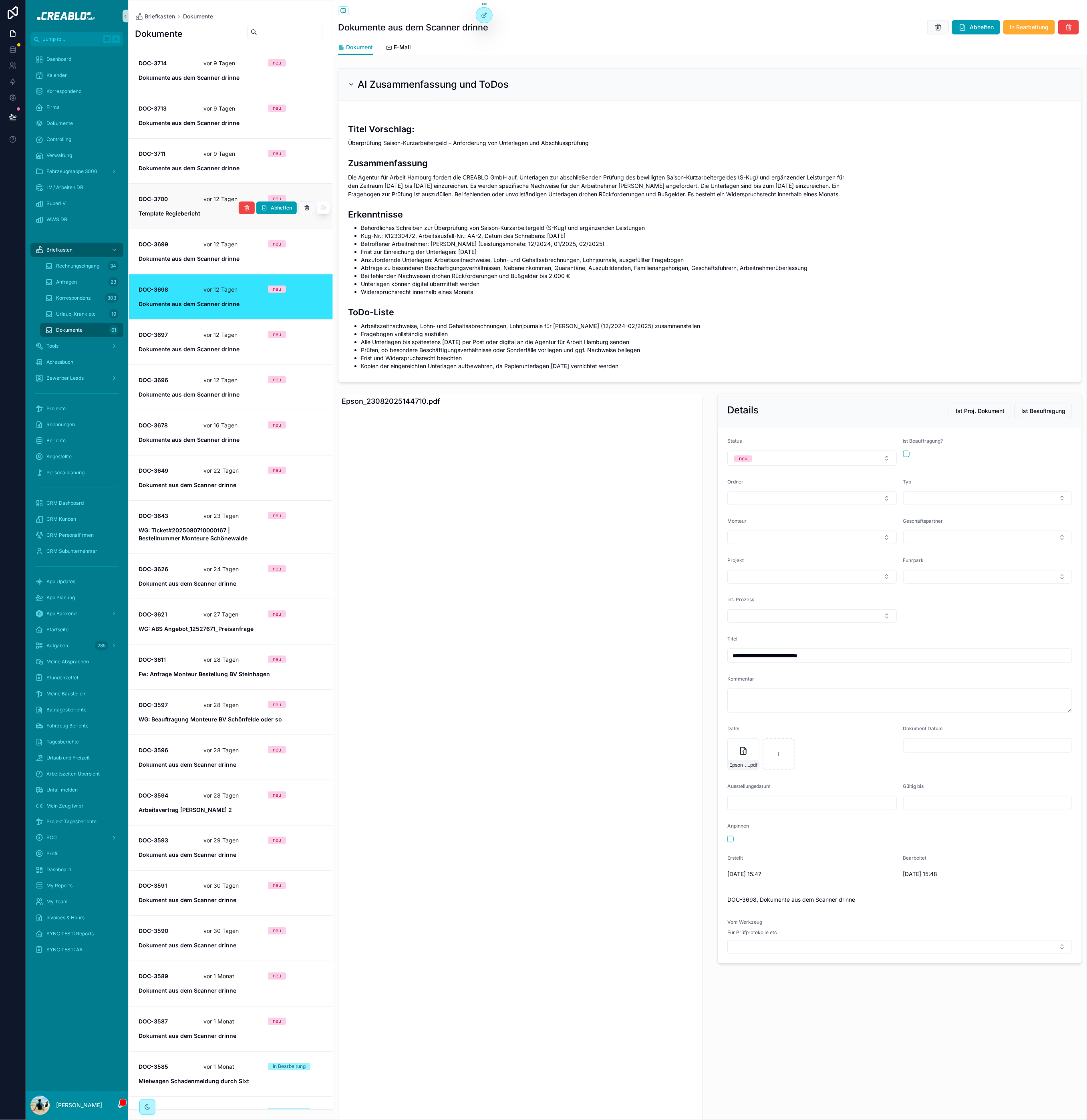
click at [177, 216] on strong "Template Regiebericht" at bounding box center [170, 213] width 62 height 7
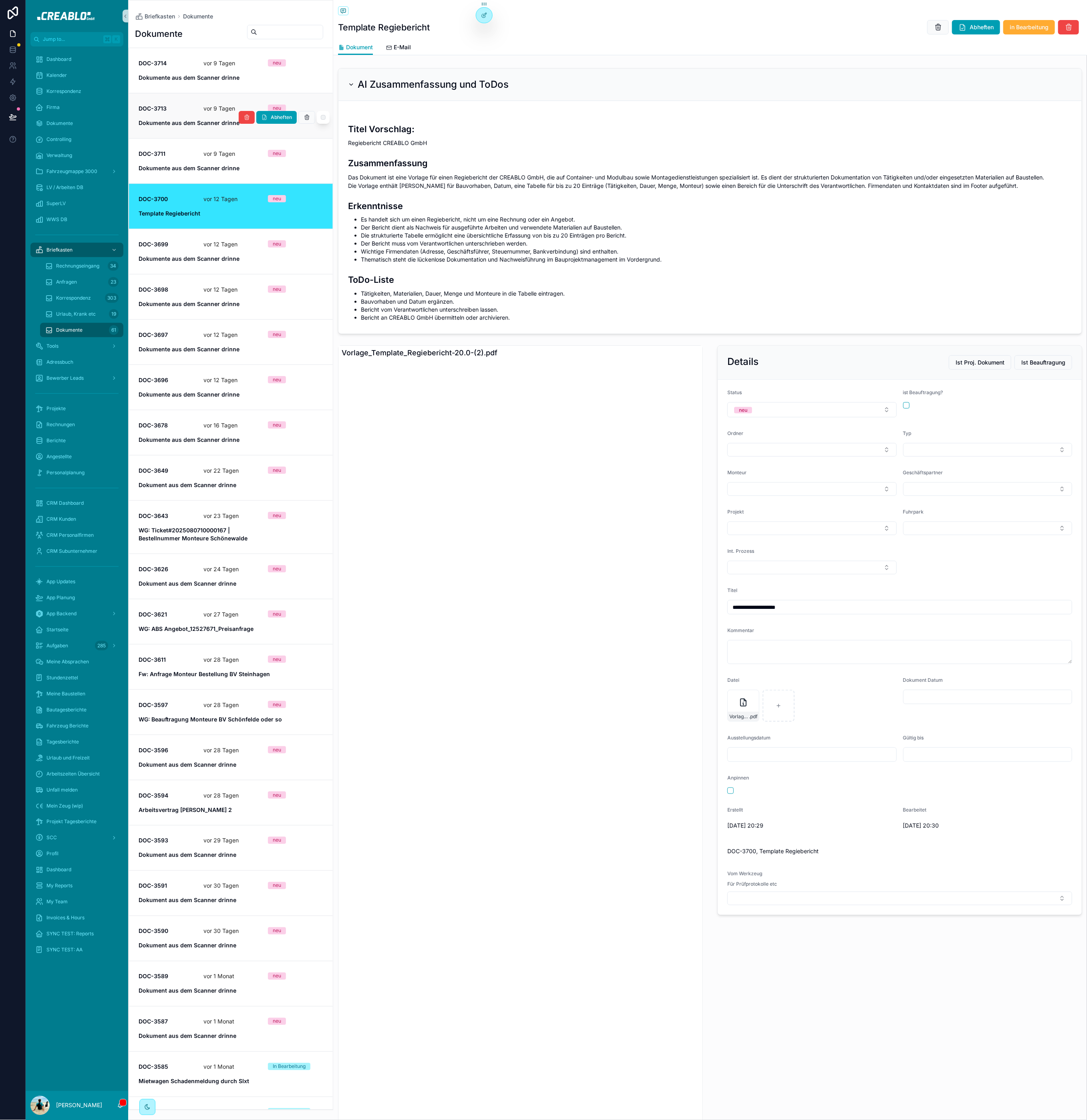
click at [186, 101] on link "DOC-3713 [DATE] neu Dokumente aus dem Scanner drinne Abheften" at bounding box center [231, 115] width 204 height 45
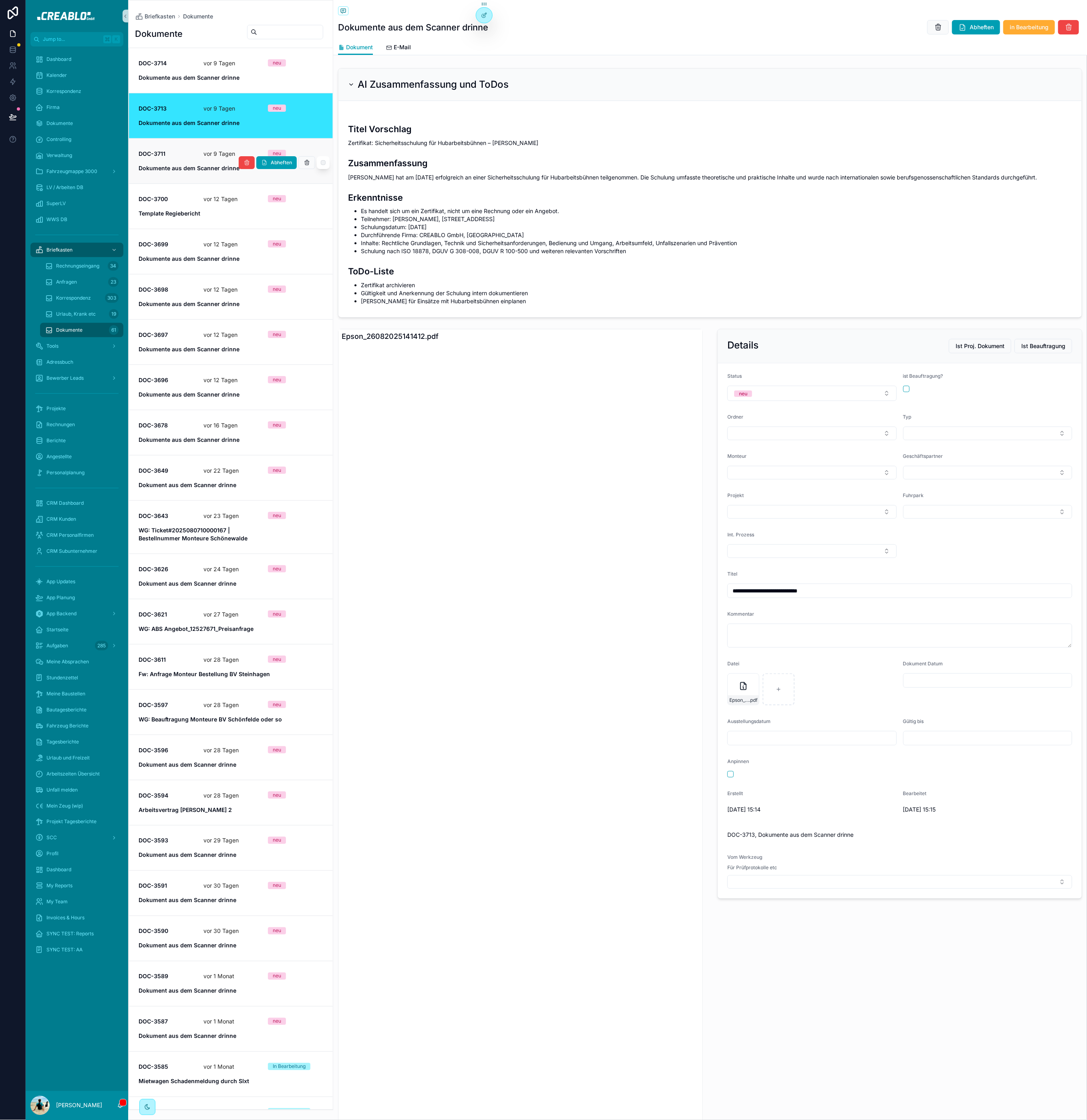
click at [194, 150] on div "DOC-3711 [DATE] neu Dokumente aus dem Scanner drinne" at bounding box center [231, 161] width 185 height 22
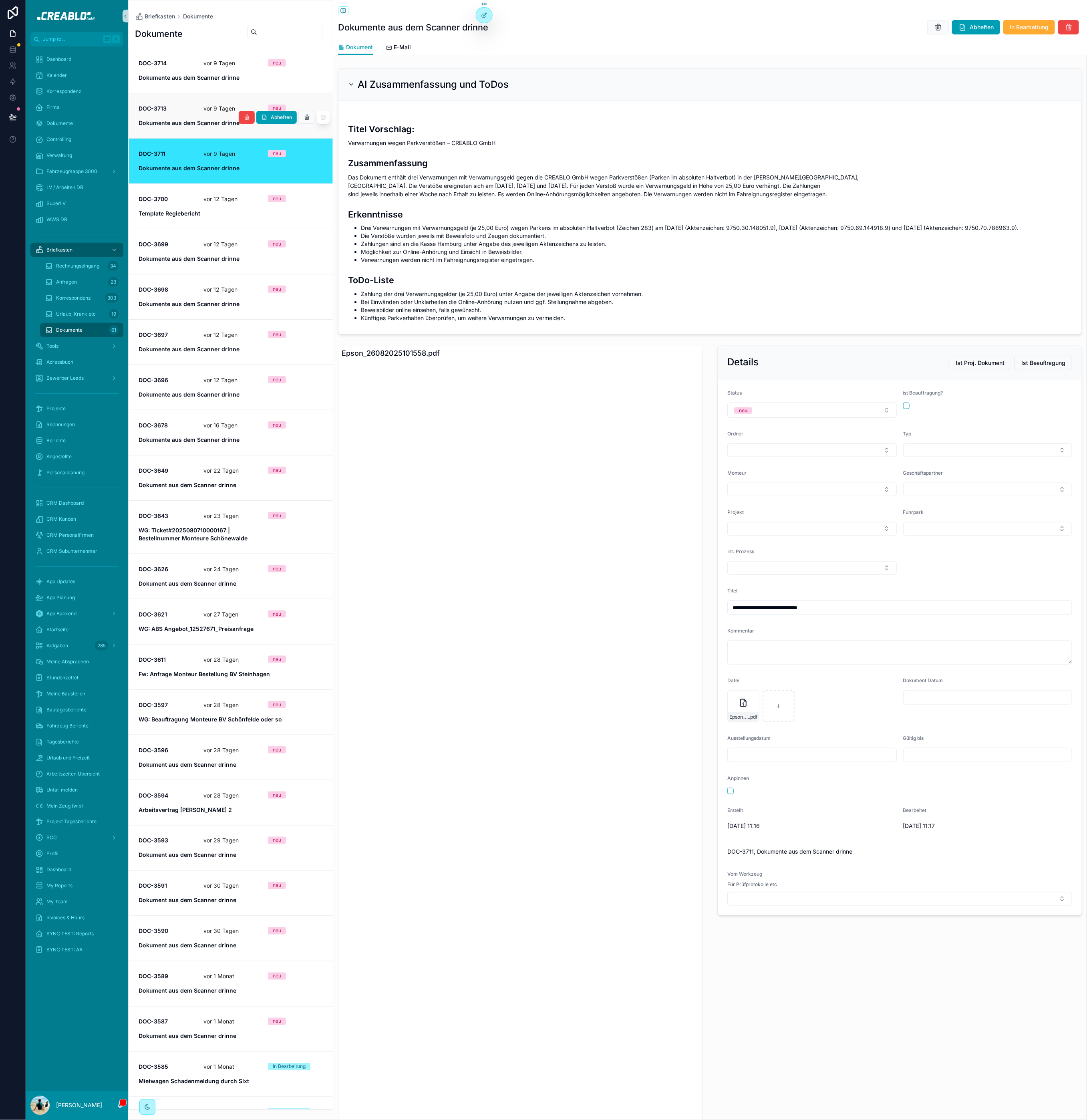
click at [184, 107] on span "DOC-3713" at bounding box center [166, 108] width 55 height 8
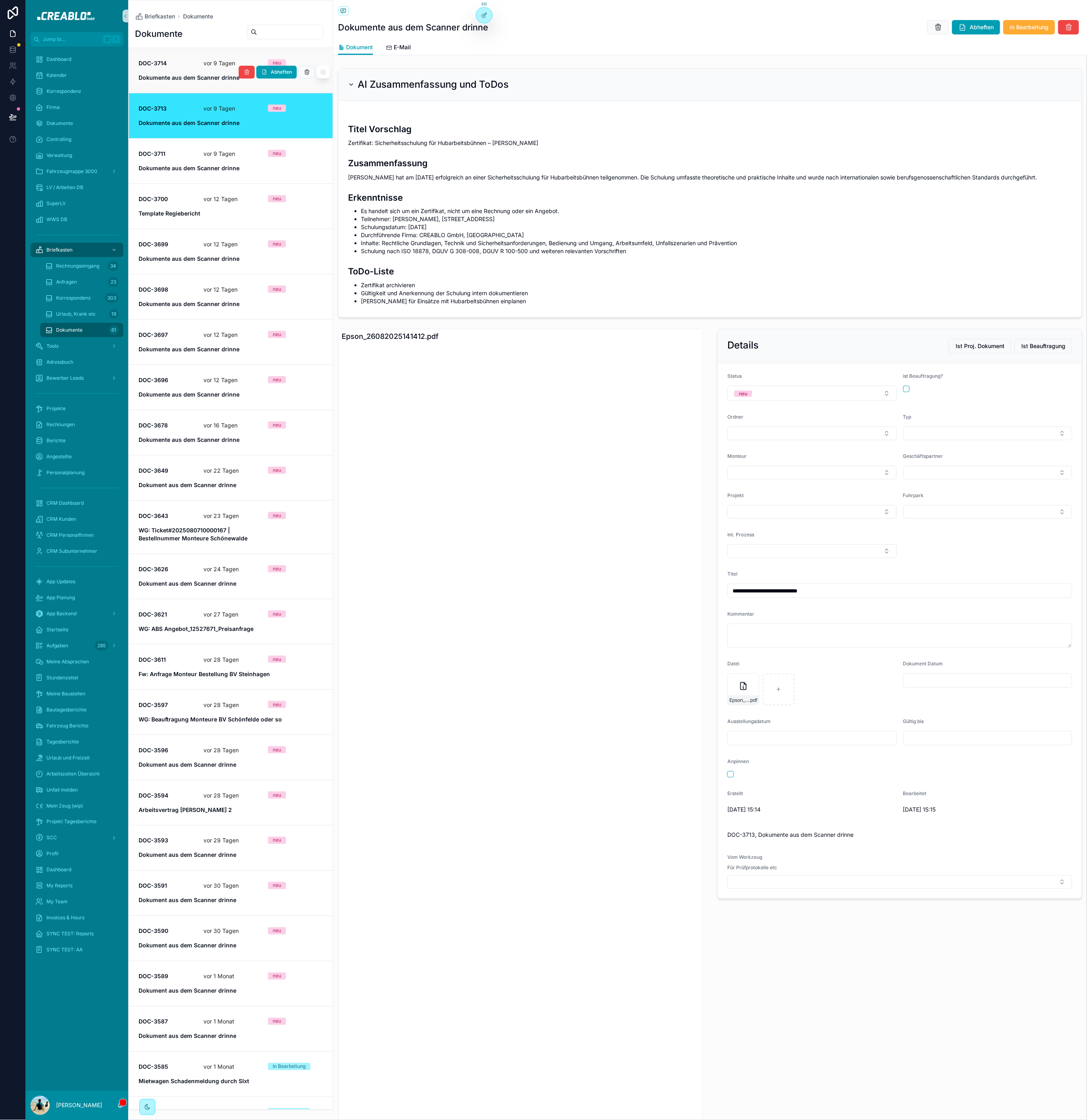
click at [183, 76] on strong "Dokumente aus dem Scanner drinne" at bounding box center [189, 78] width 101 height 7
